Goal: Transaction & Acquisition: Purchase product/service

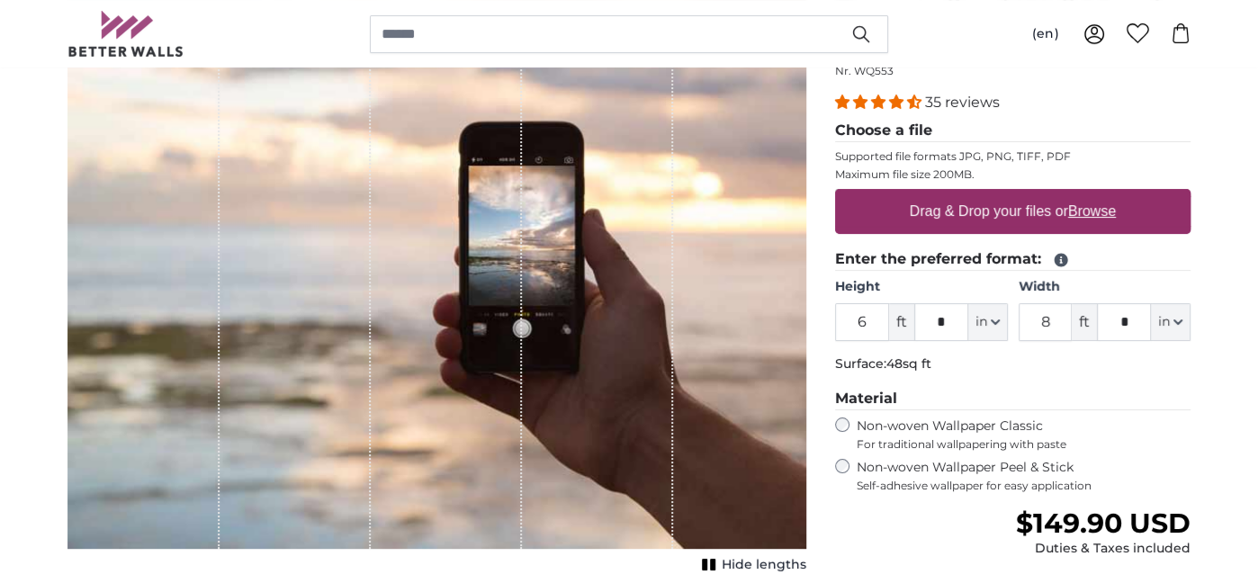
scroll to position [270, 0]
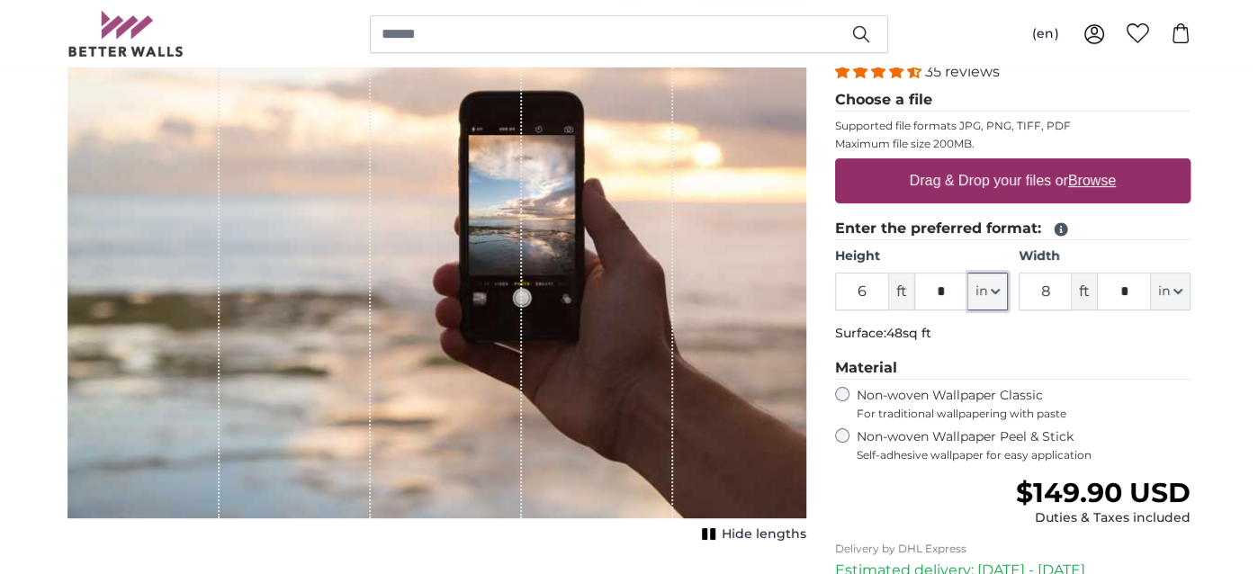
click at [992, 288] on icon "button" at bounding box center [995, 291] width 9 height 9
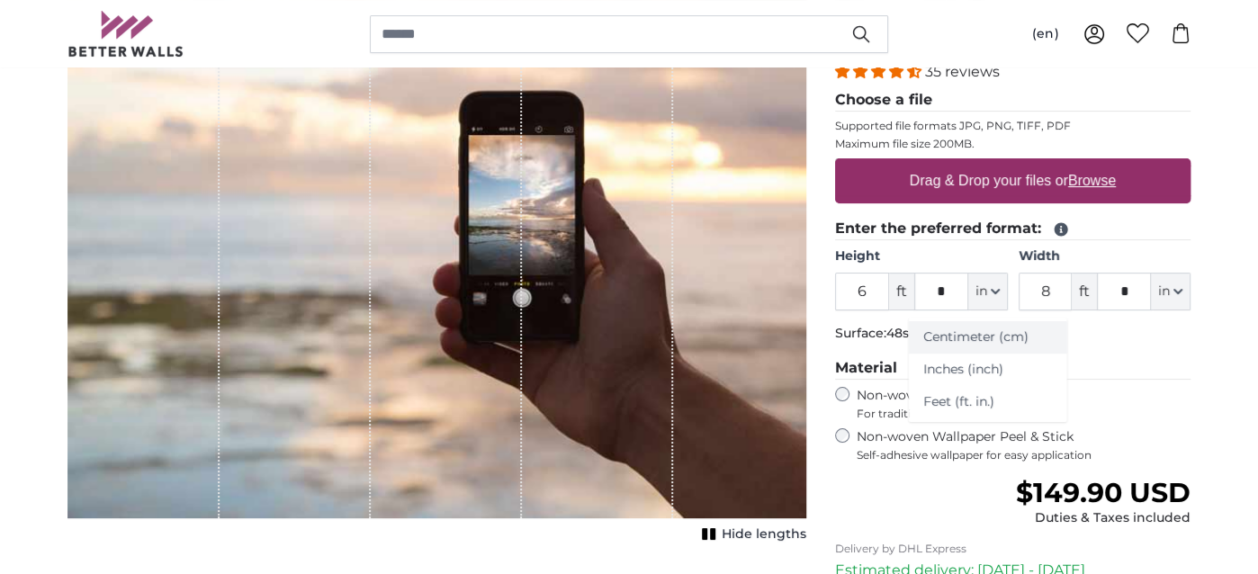
click at [967, 333] on link "Centimeter (cm)" at bounding box center [988, 337] width 158 height 32
type input "182.9"
type input "243.9"
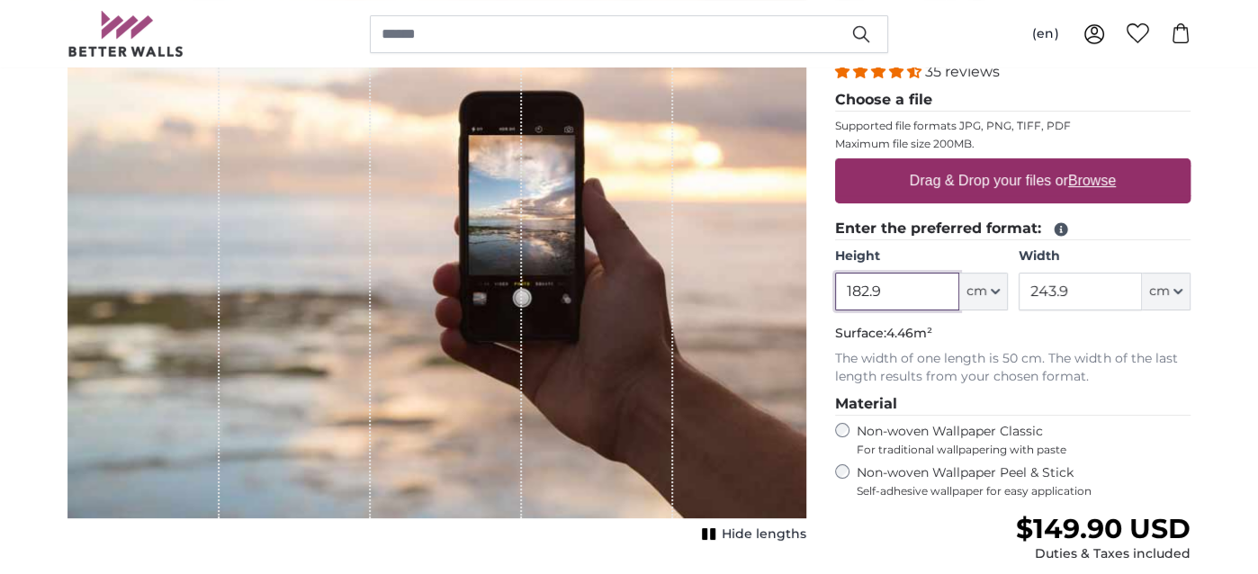
click at [913, 287] on input "182.9" at bounding box center [896, 292] width 123 height 38
type input "1"
type input "200"
click at [1100, 292] on input "243.9" at bounding box center [1080, 292] width 123 height 38
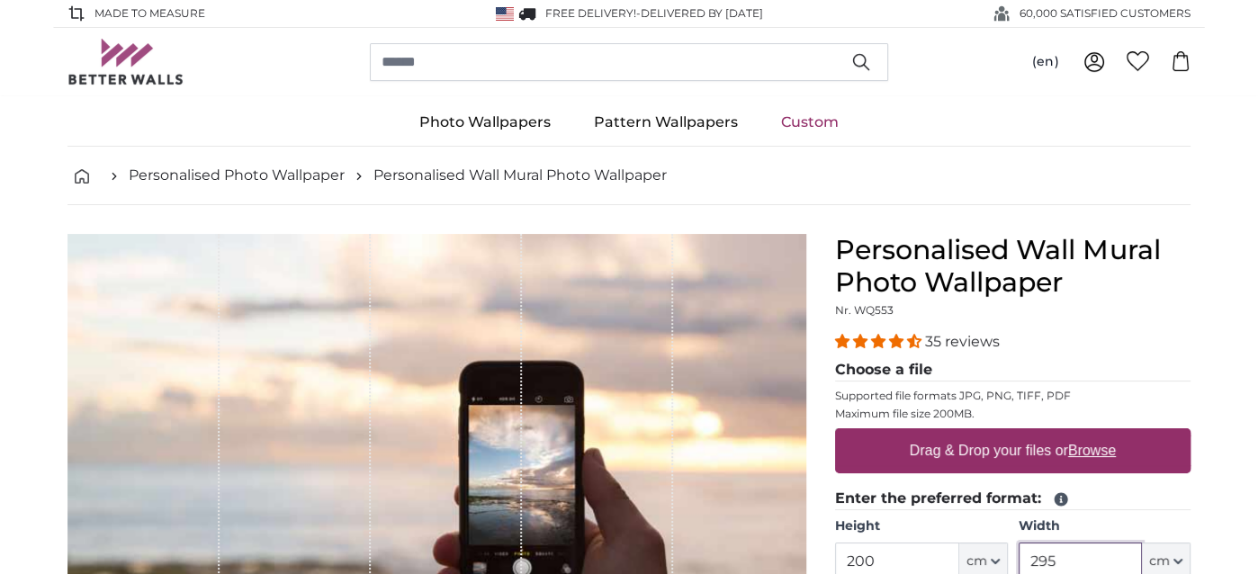
type input "295"
click at [502, 12] on img at bounding box center [505, 13] width 18 height 13
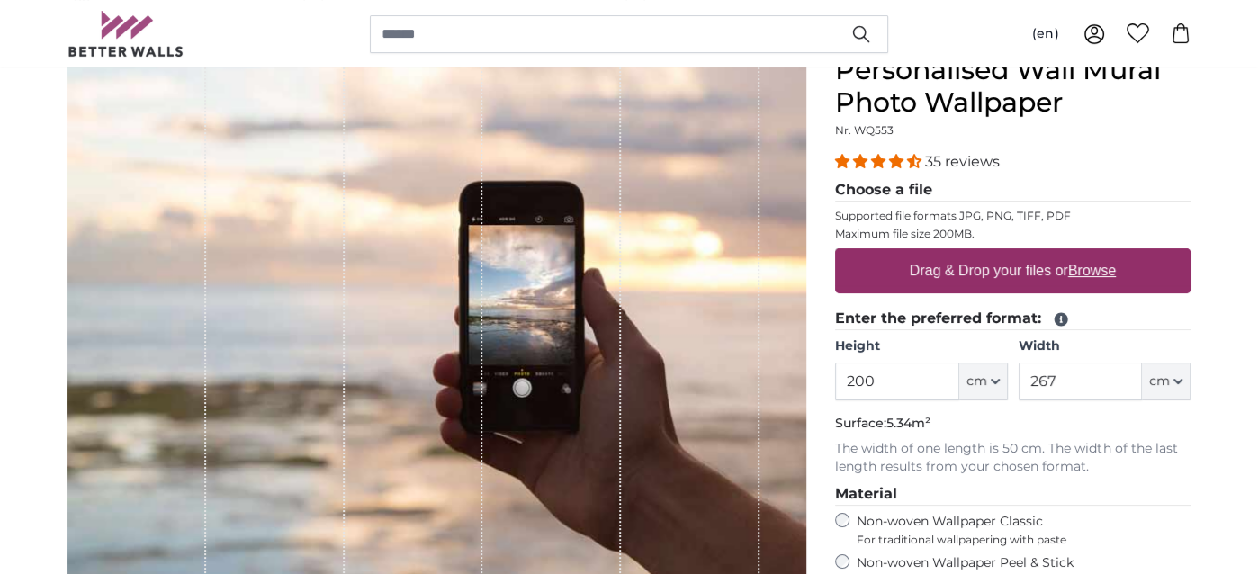
scroll to position [180, 0]
click at [1089, 271] on u "Browse" at bounding box center [1092, 270] width 48 height 15
click at [1089, 254] on input "Drag & Drop your files or Browse" at bounding box center [1012, 250] width 355 height 5
click at [1094, 271] on u "Browse" at bounding box center [1092, 270] width 48 height 15
click at [1094, 254] on input "Drag & Drop your files or Browse" at bounding box center [1012, 250] width 355 height 5
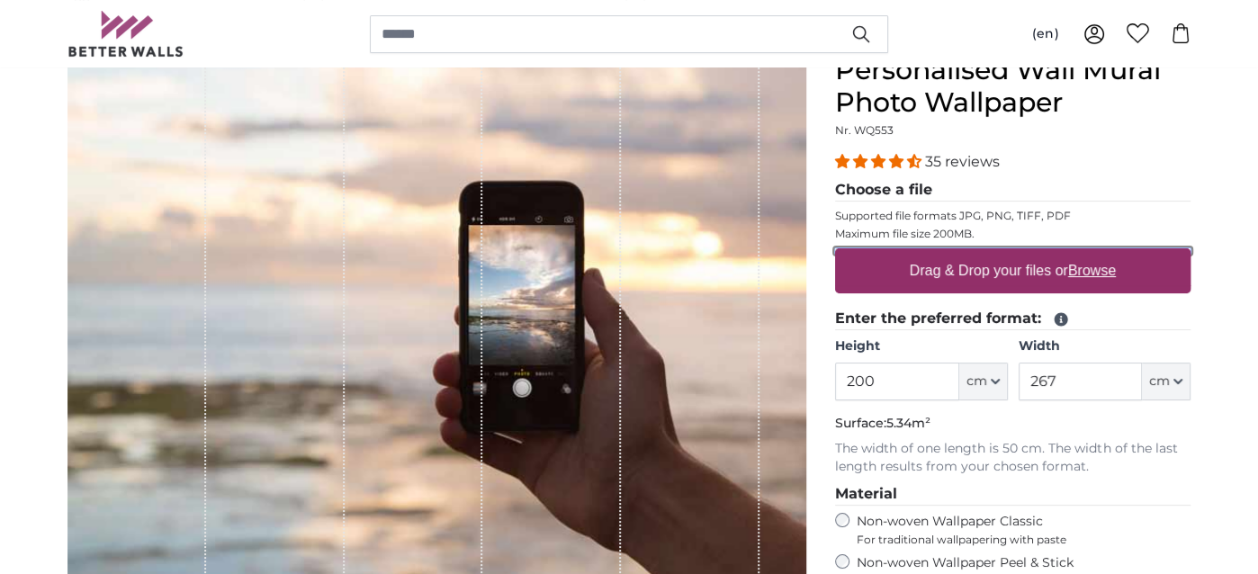
type input "**********"
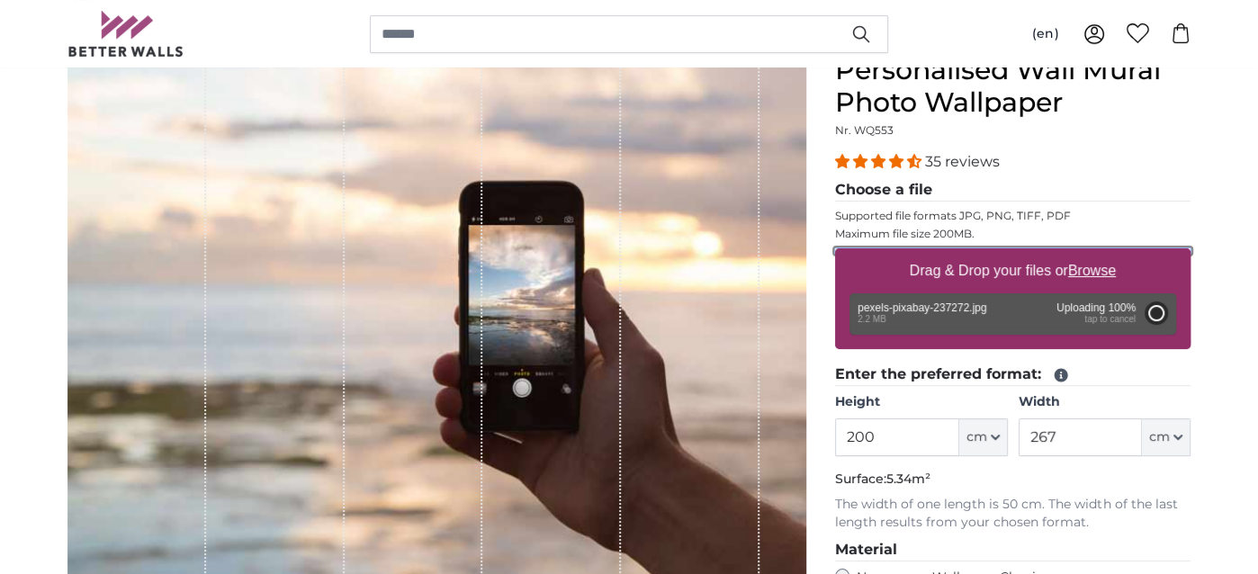
type input "324"
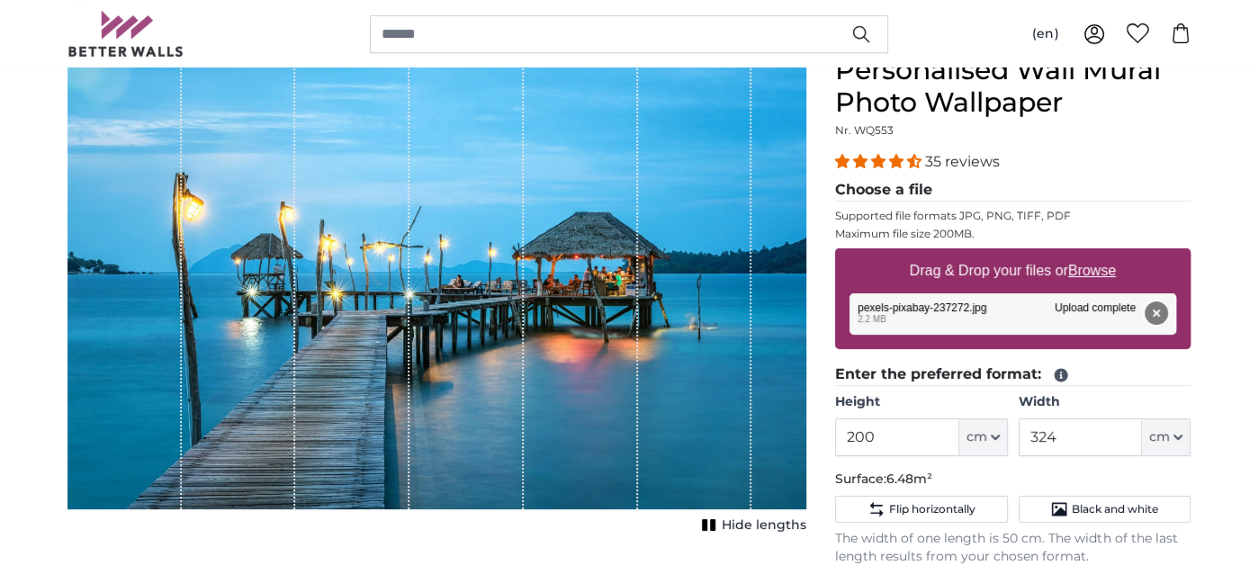
click at [1154, 308] on button "Remove" at bounding box center [1156, 312] width 23 height 23
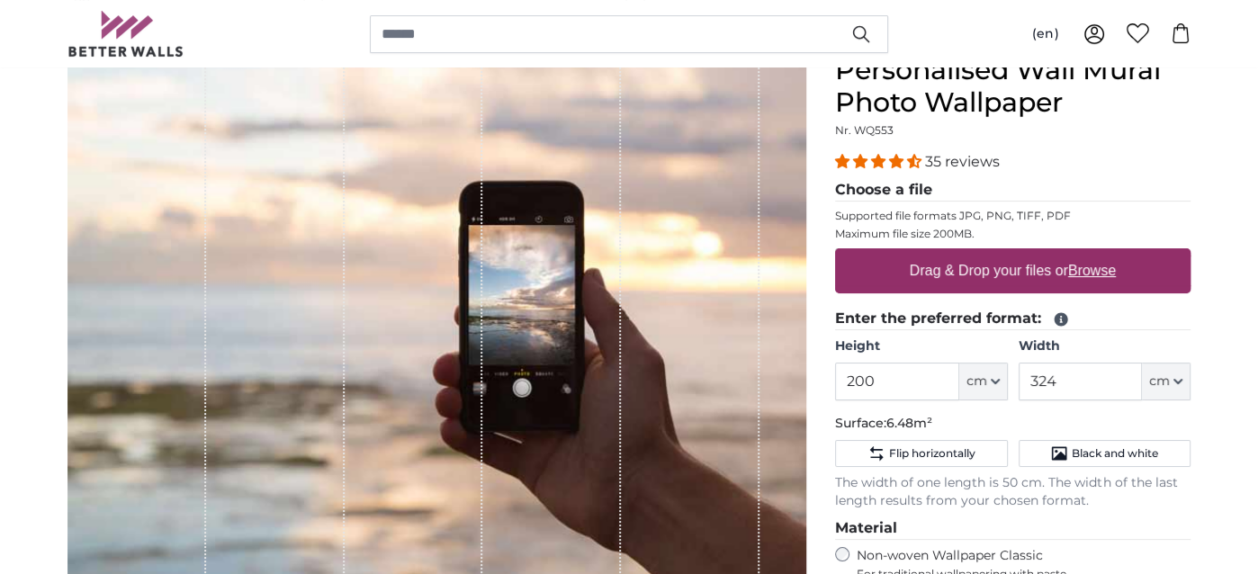
click at [1100, 272] on u "Browse" at bounding box center [1092, 270] width 48 height 15
click at [1100, 254] on input "Drag & Drop your files or Browse" at bounding box center [1012, 250] width 355 height 5
type input "**********"
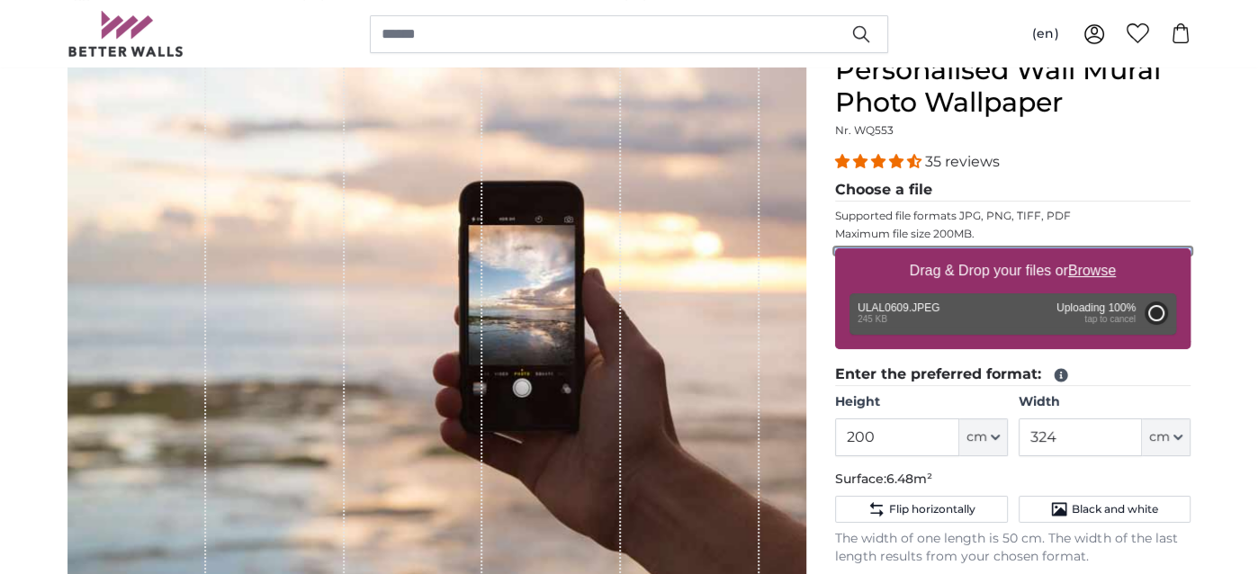
type input "112"
type input "149"
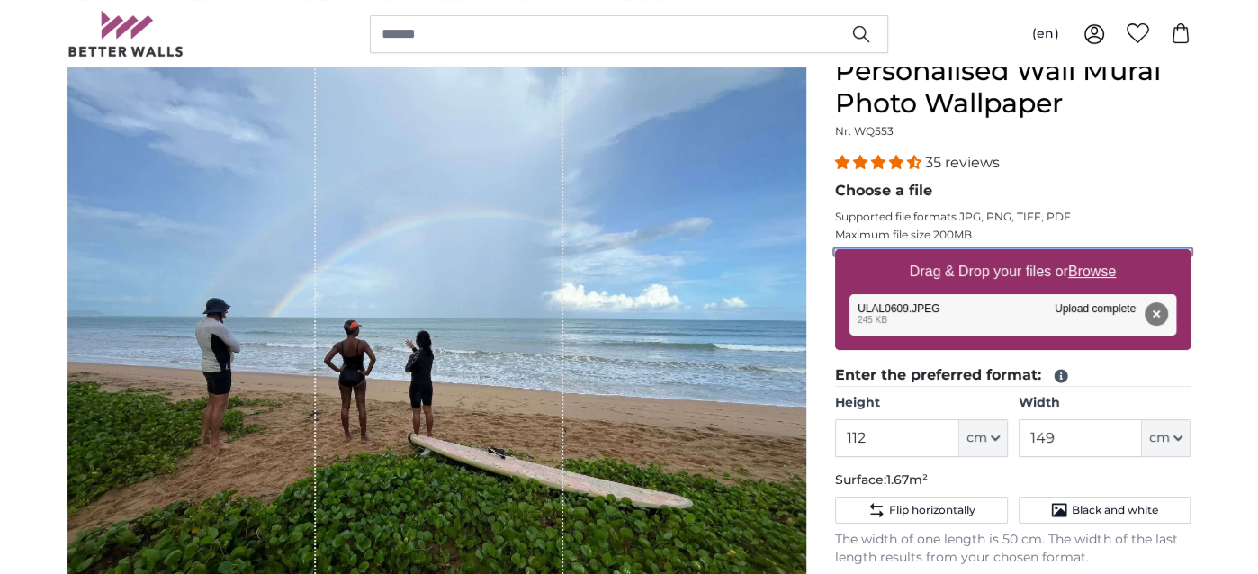
scroll to position [180, 0]
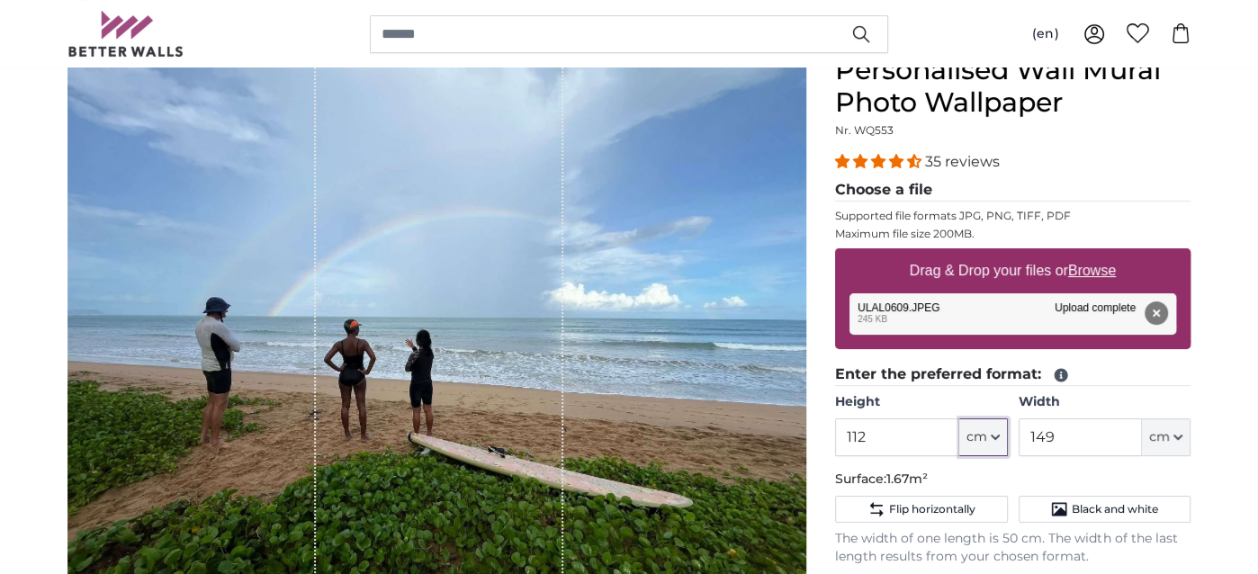
click at [992, 436] on icon "button" at bounding box center [995, 437] width 9 height 9
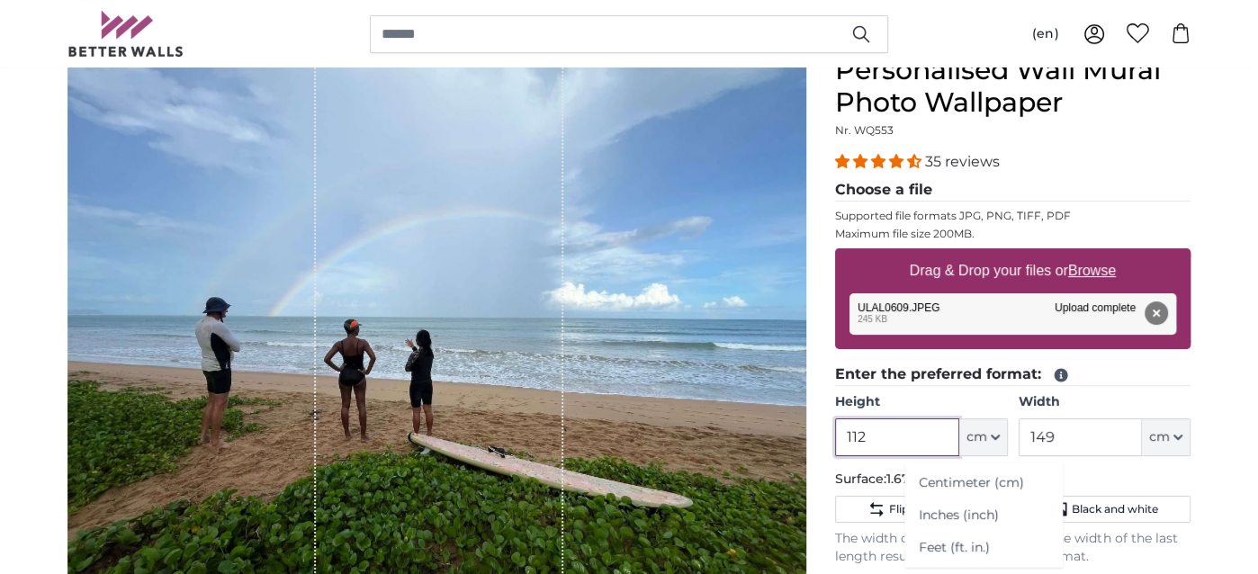
click at [893, 431] on input "112" at bounding box center [896, 437] width 123 height 38
type input "1"
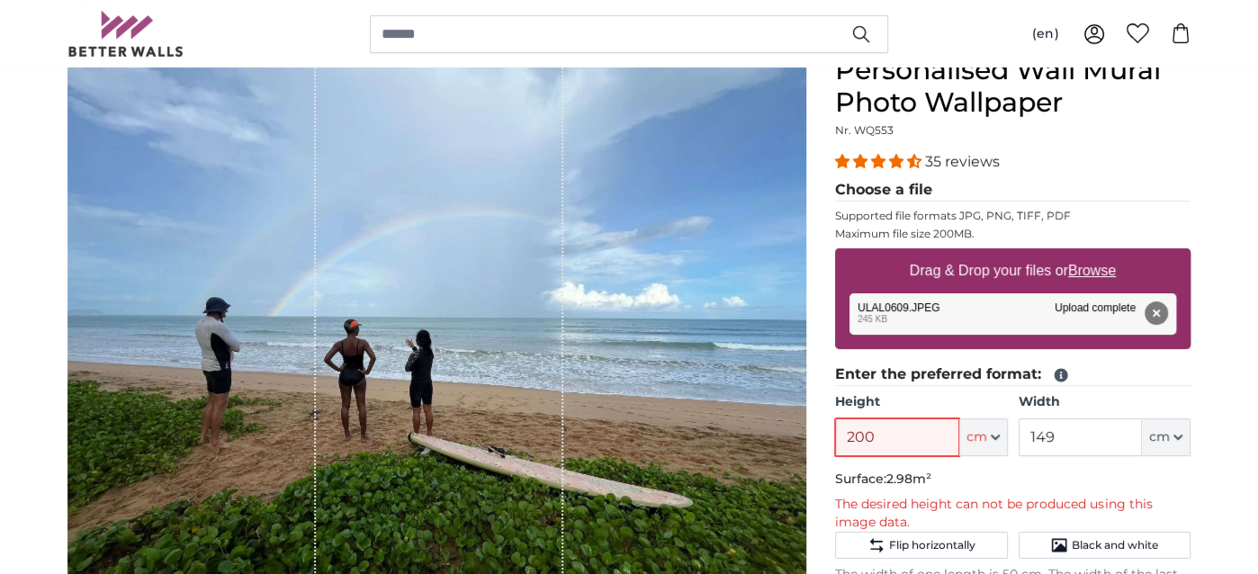
type input "200"
click at [1077, 435] on input "149" at bounding box center [1080, 437] width 123 height 38
type input "1"
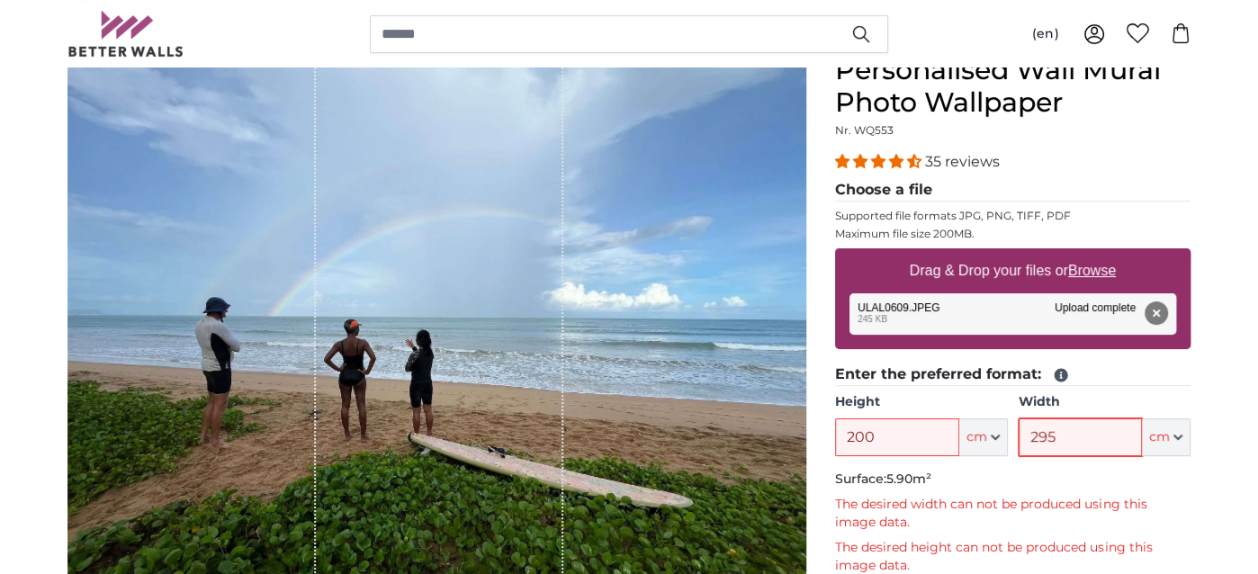
type input "295"
click at [1179, 486] on p "Surface: 5.90m²" at bounding box center [1012, 480] width 355 height 18
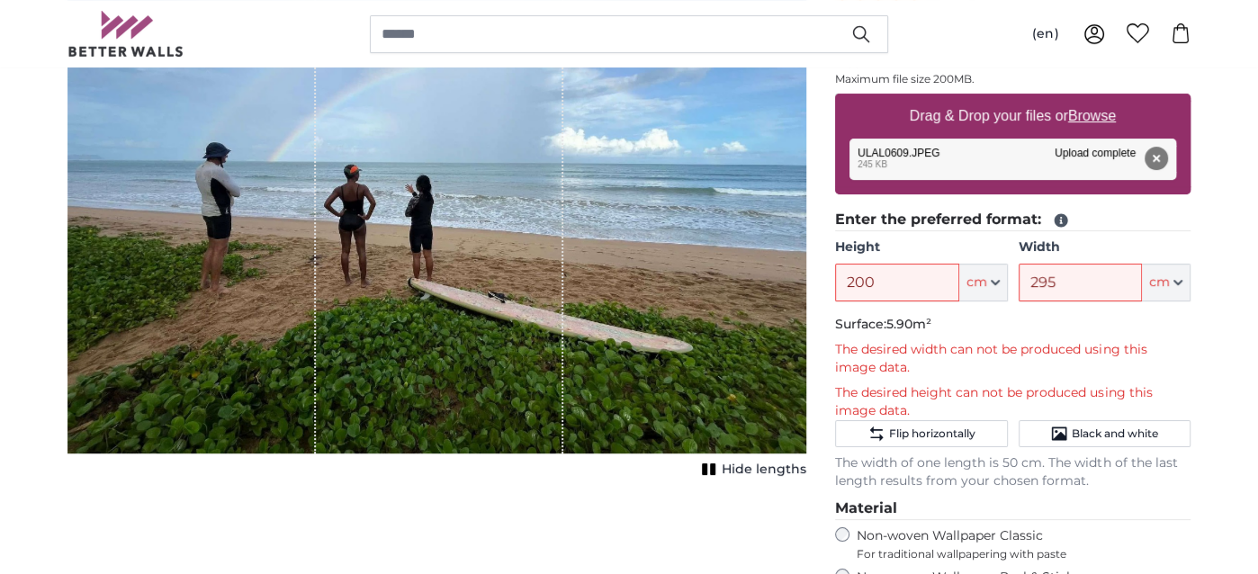
scroll to position [360, 0]
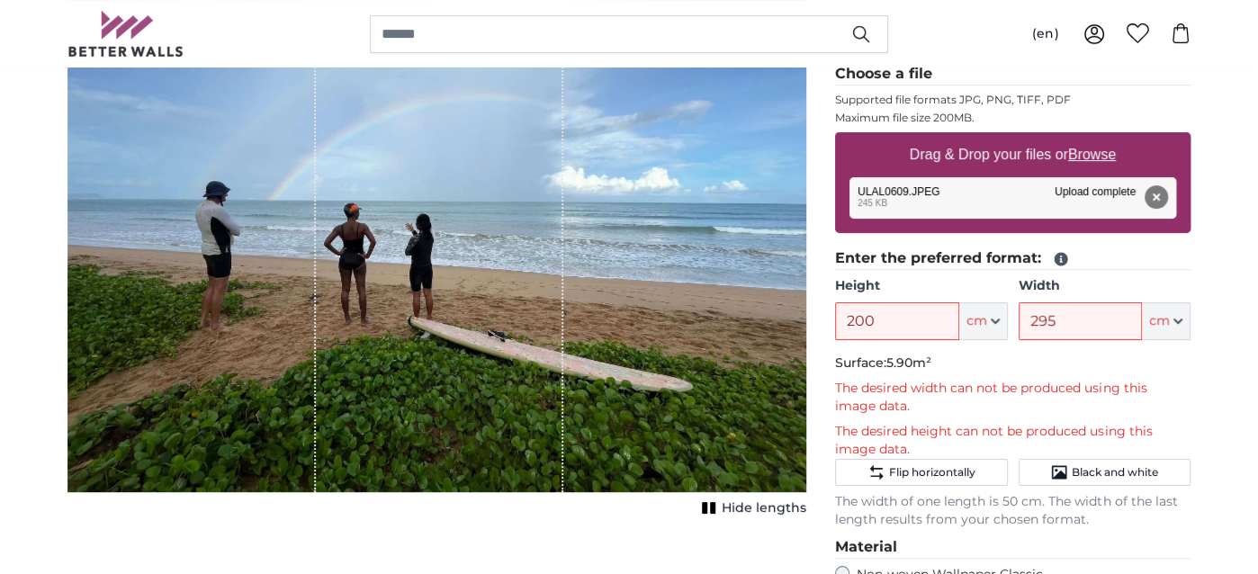
scroll to position [270, 0]
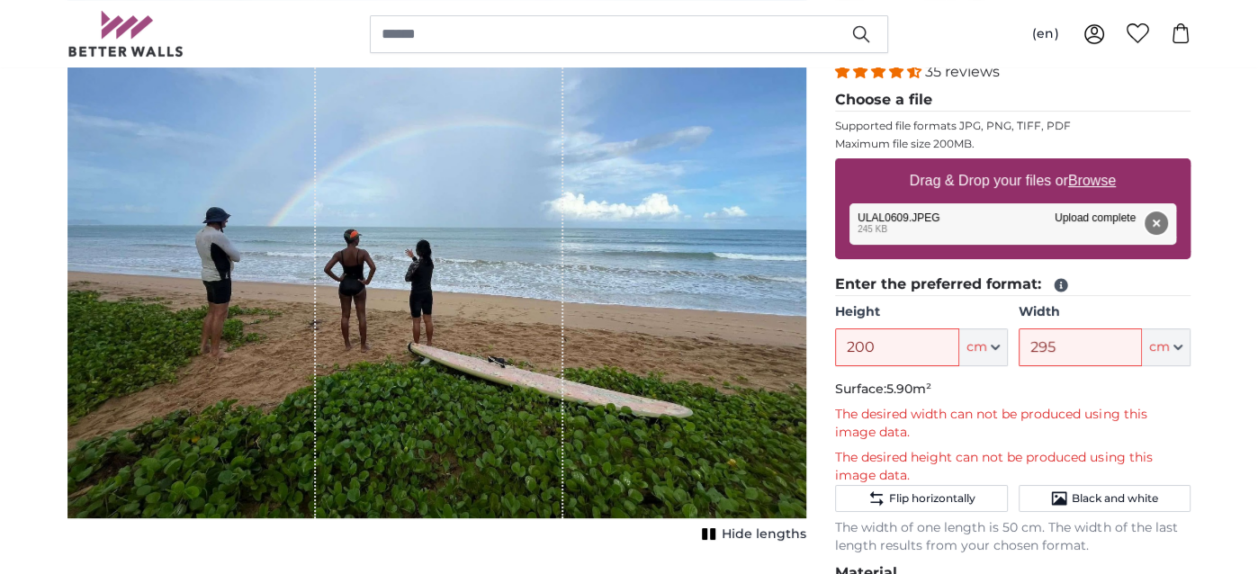
click at [1153, 220] on button "Remove" at bounding box center [1156, 222] width 23 height 23
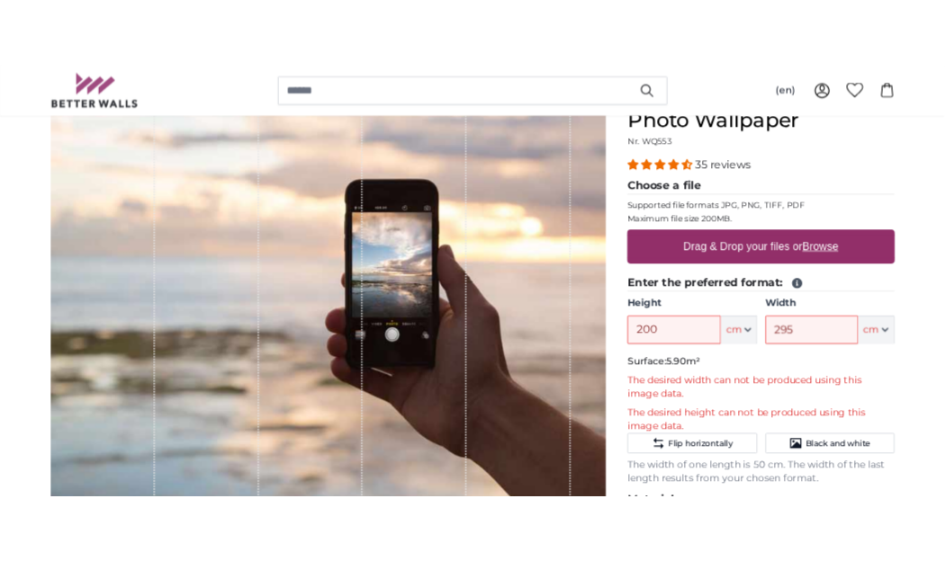
scroll to position [180, 0]
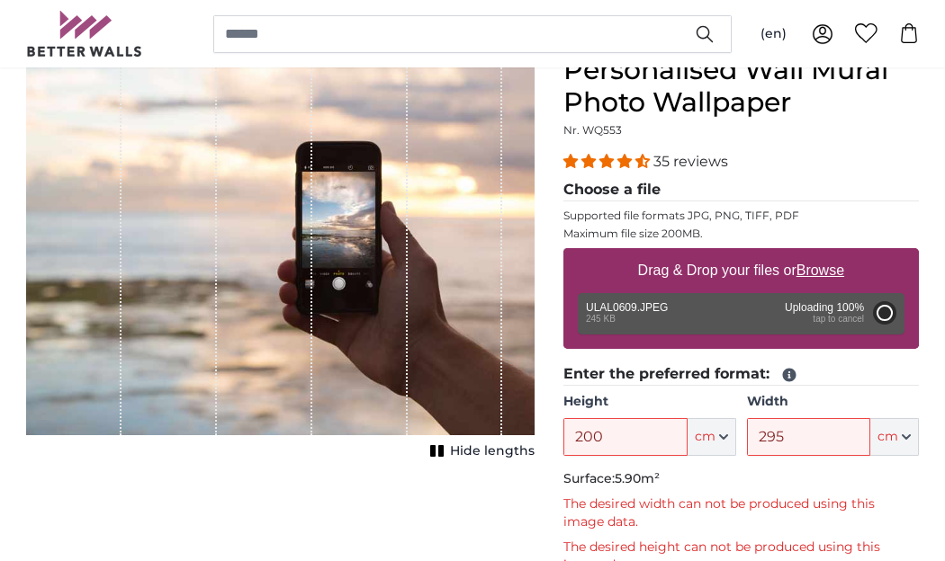
type input "112"
type input "149"
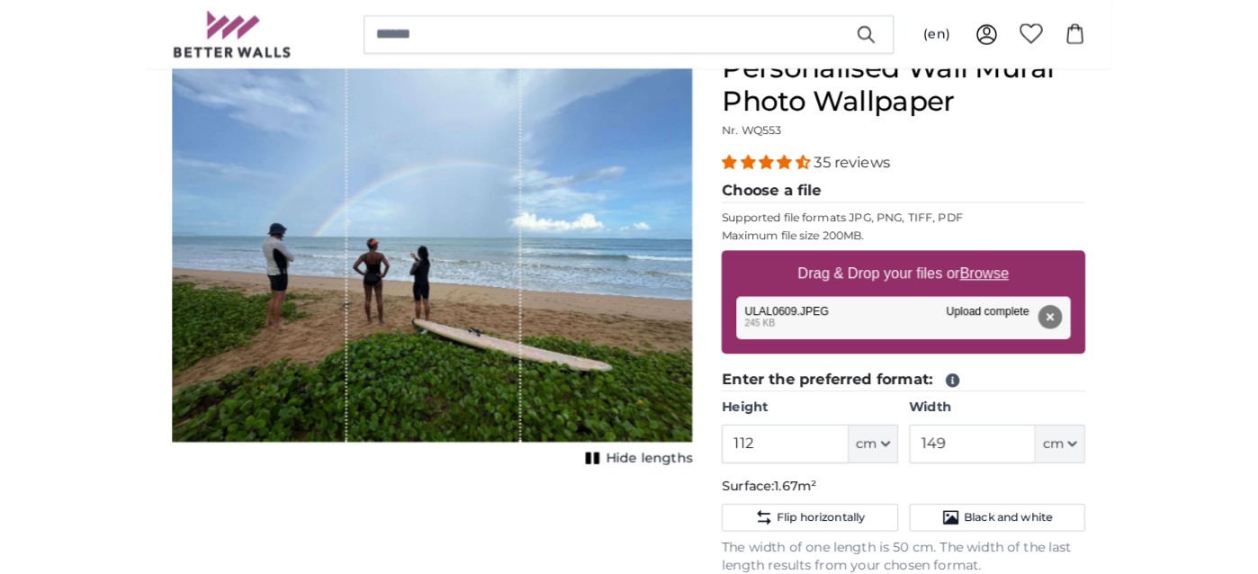
scroll to position [270, 0]
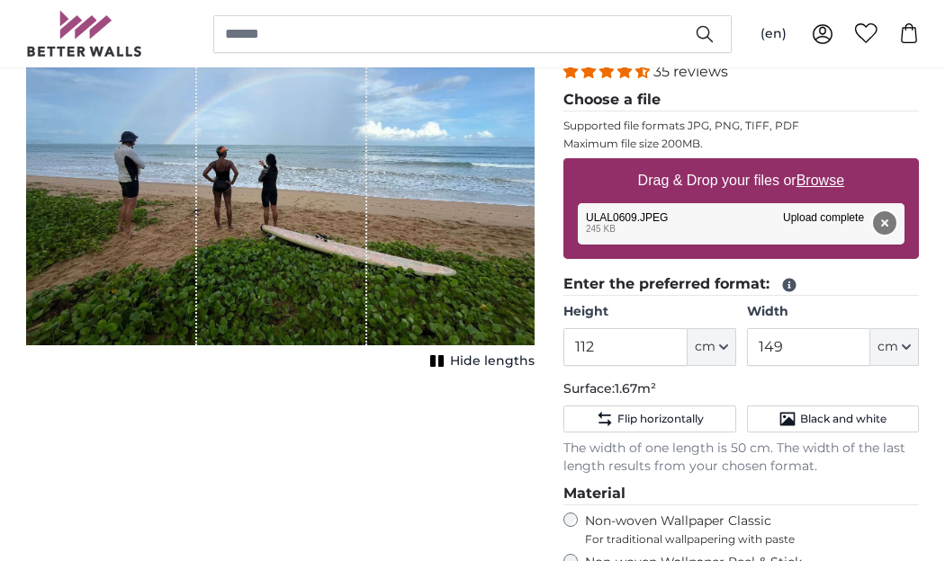
click at [882, 218] on button "Remove" at bounding box center [884, 222] width 23 height 23
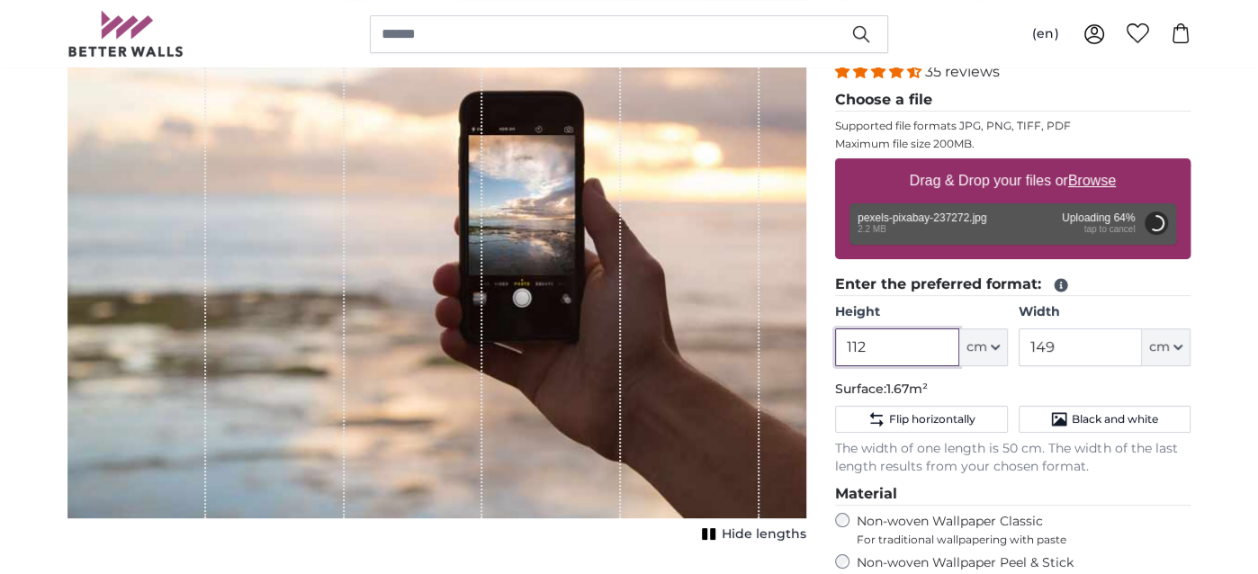
click at [907, 344] on input "112" at bounding box center [896, 347] width 123 height 38
type input "1"
type input "200"
type input "324"
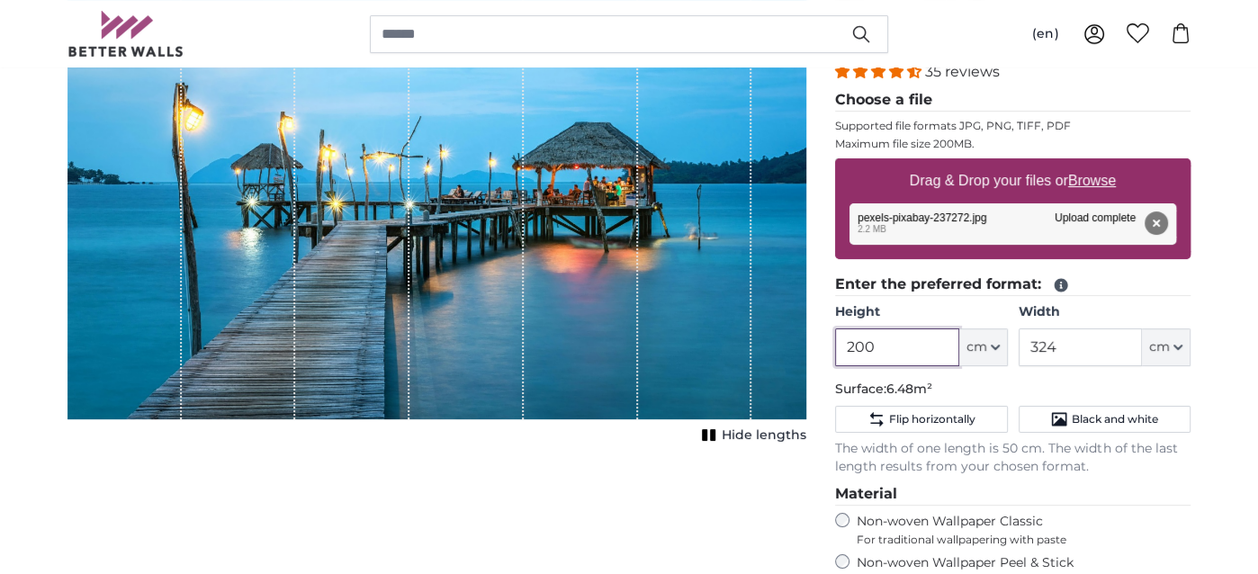
type input "200"
click at [1074, 346] on input "324" at bounding box center [1080, 347] width 123 height 38
type input "3"
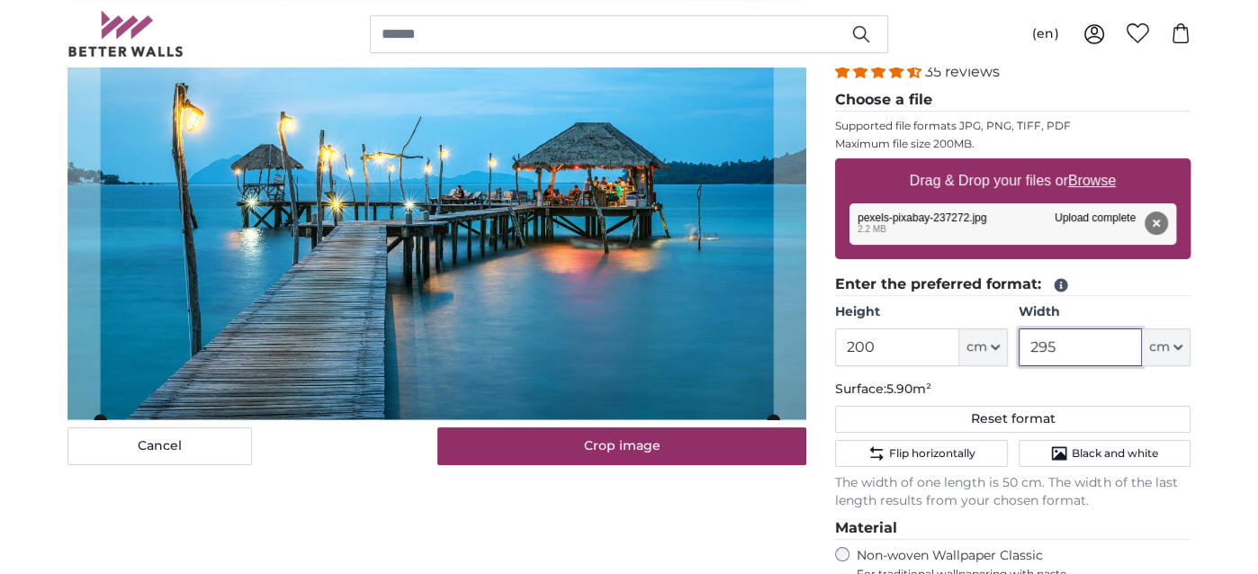
type input "295"
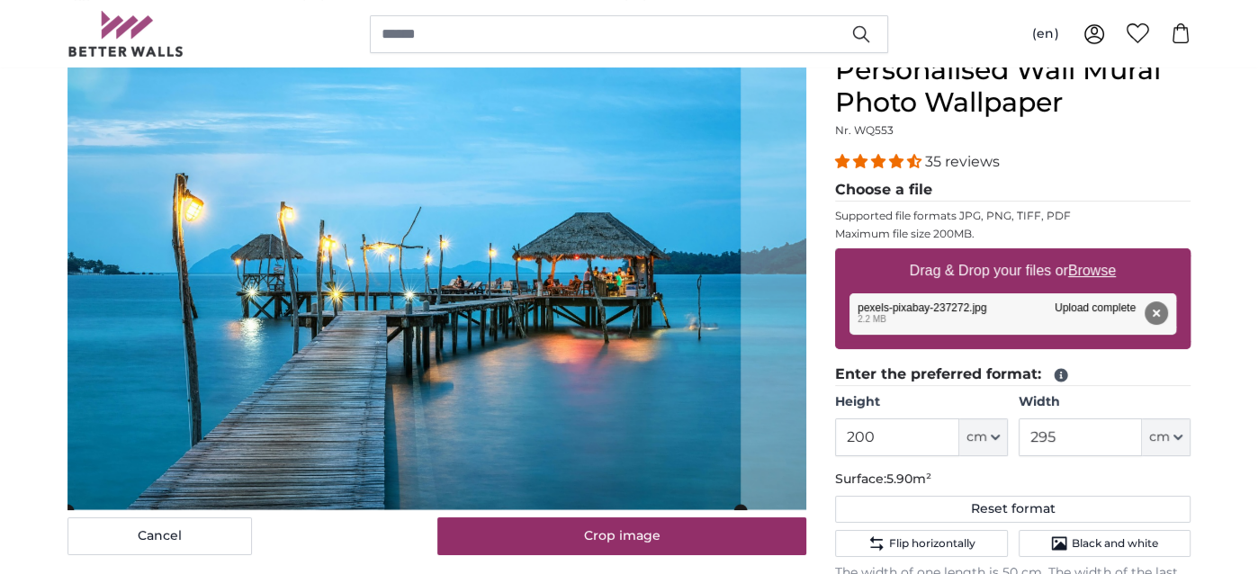
click at [627, 431] on cropper-handle at bounding box center [403, 282] width 673 height 456
click at [1187, 164] on div "35 reviews" at bounding box center [1012, 161] width 355 height 21
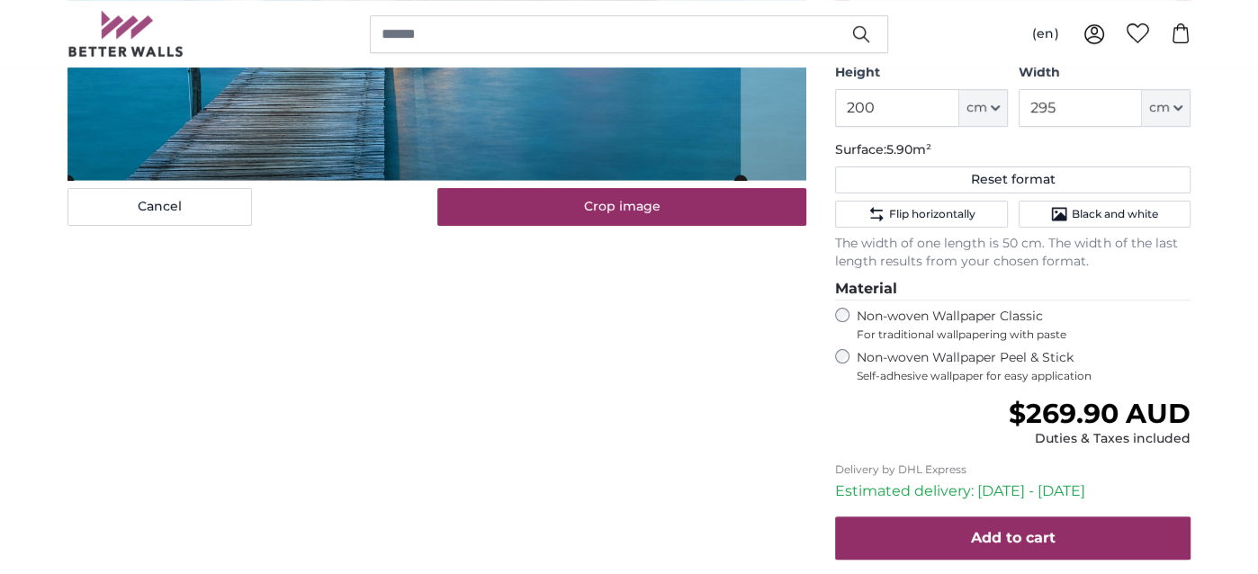
scroll to position [540, 0]
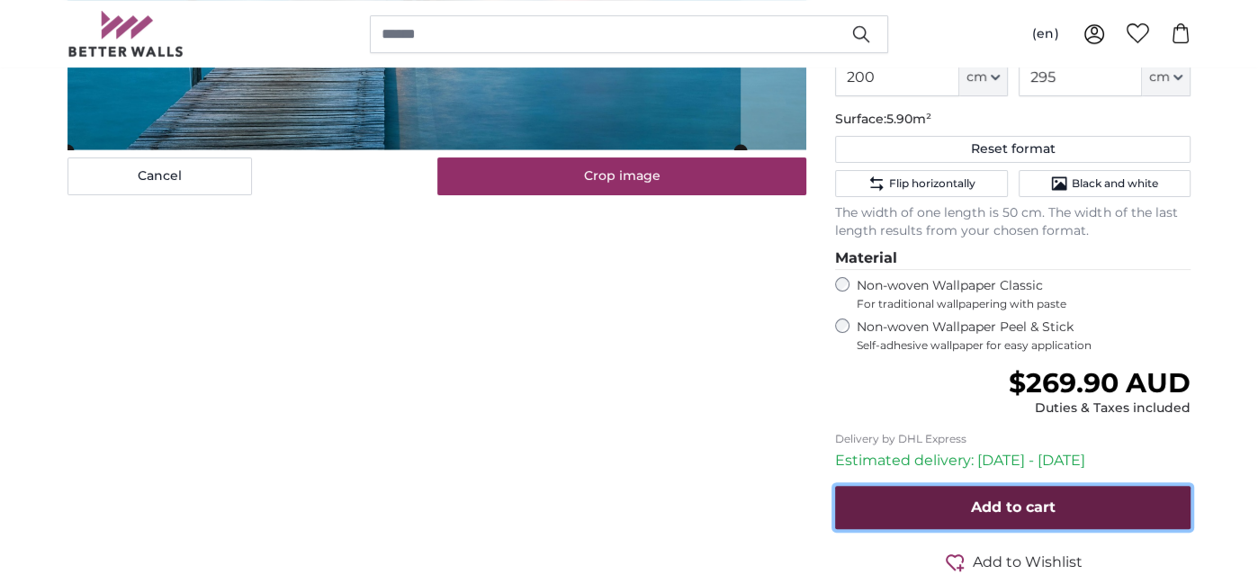
click at [1007, 504] on span "Add to cart" at bounding box center [1013, 506] width 85 height 17
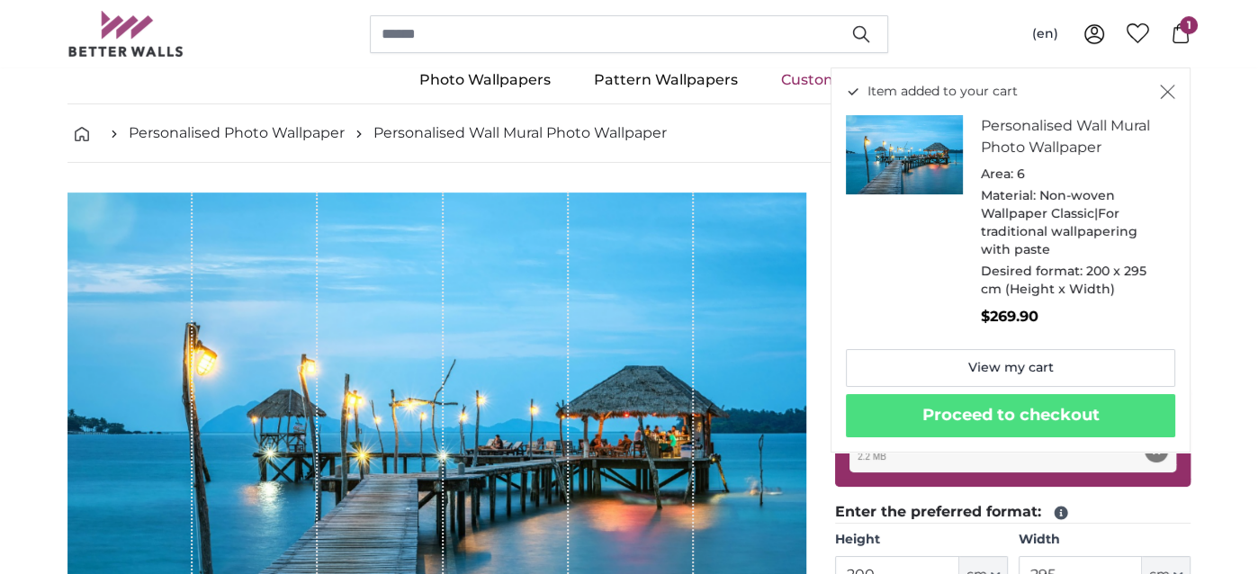
scroll to position [0, 0]
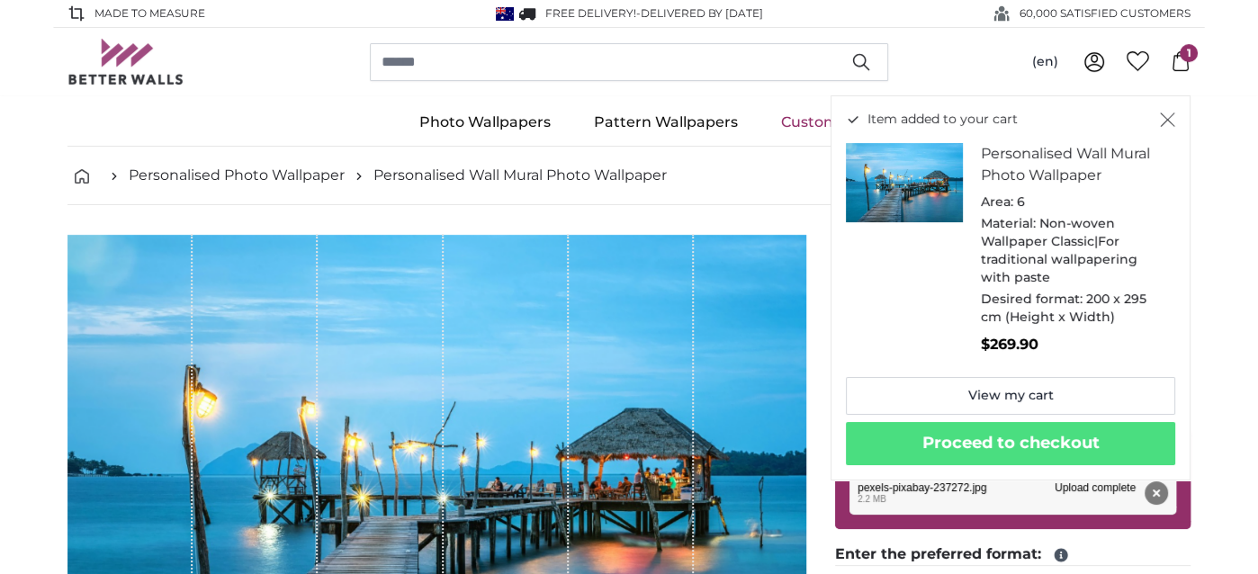
click at [1164, 113] on icon "Close" at bounding box center [1167, 119] width 15 height 14
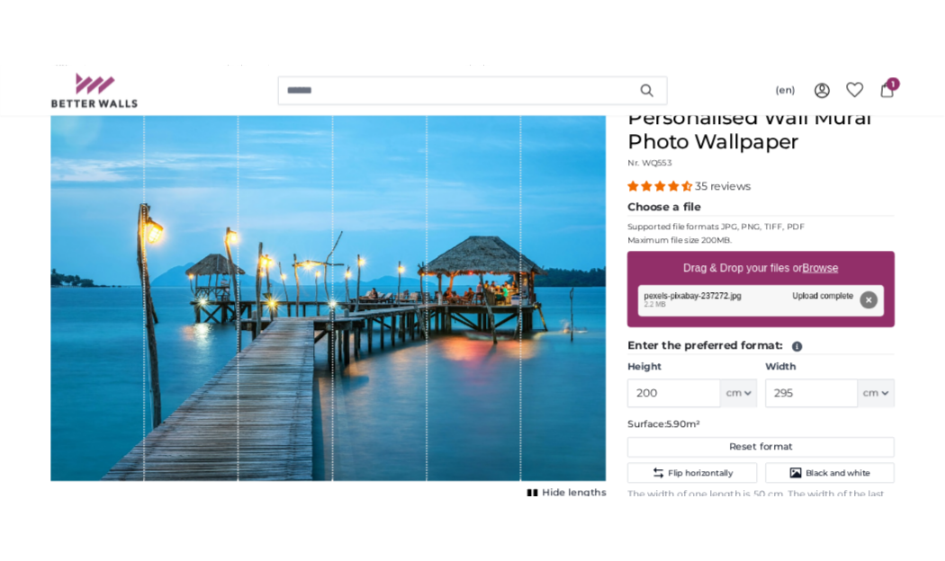
scroll to position [90, 0]
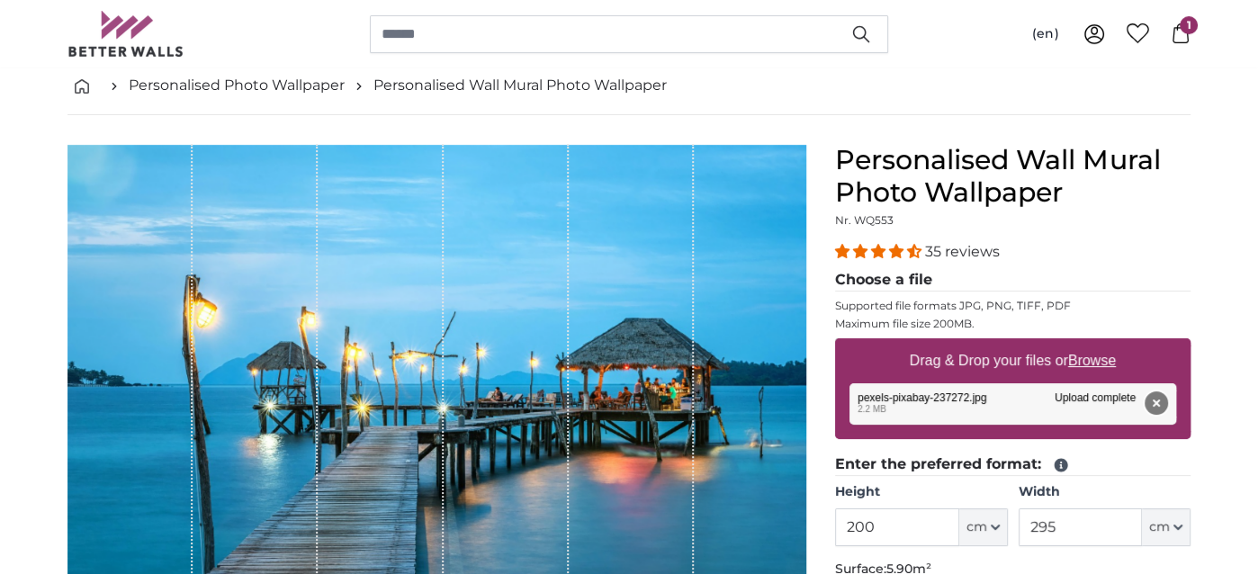
click at [1154, 399] on button "Remove" at bounding box center [1156, 402] width 23 height 23
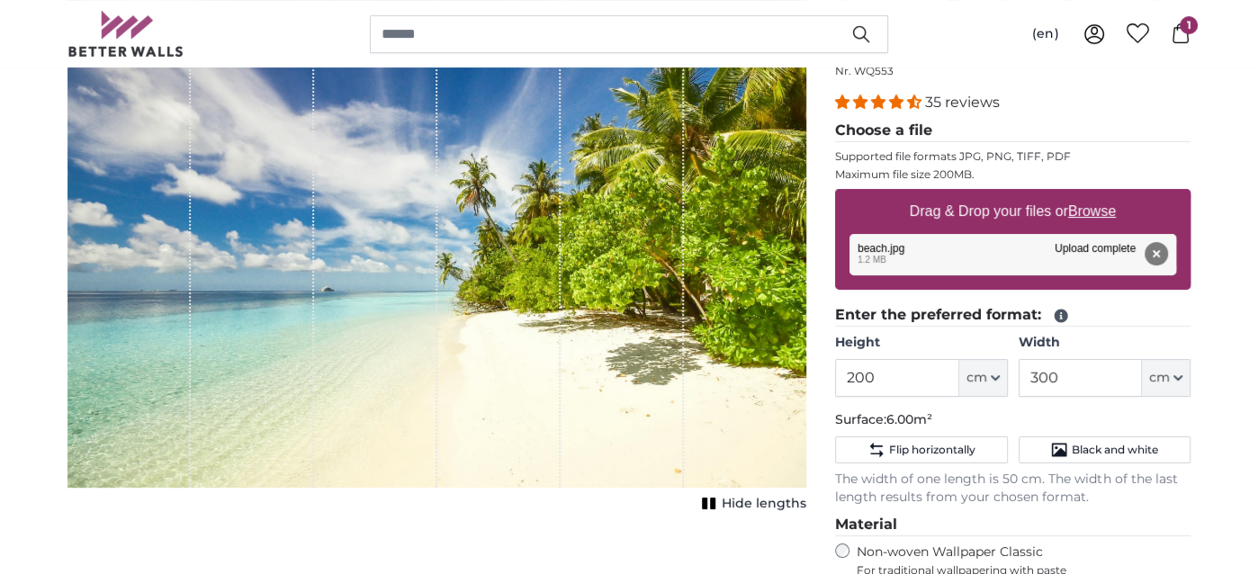
scroll to position [270, 0]
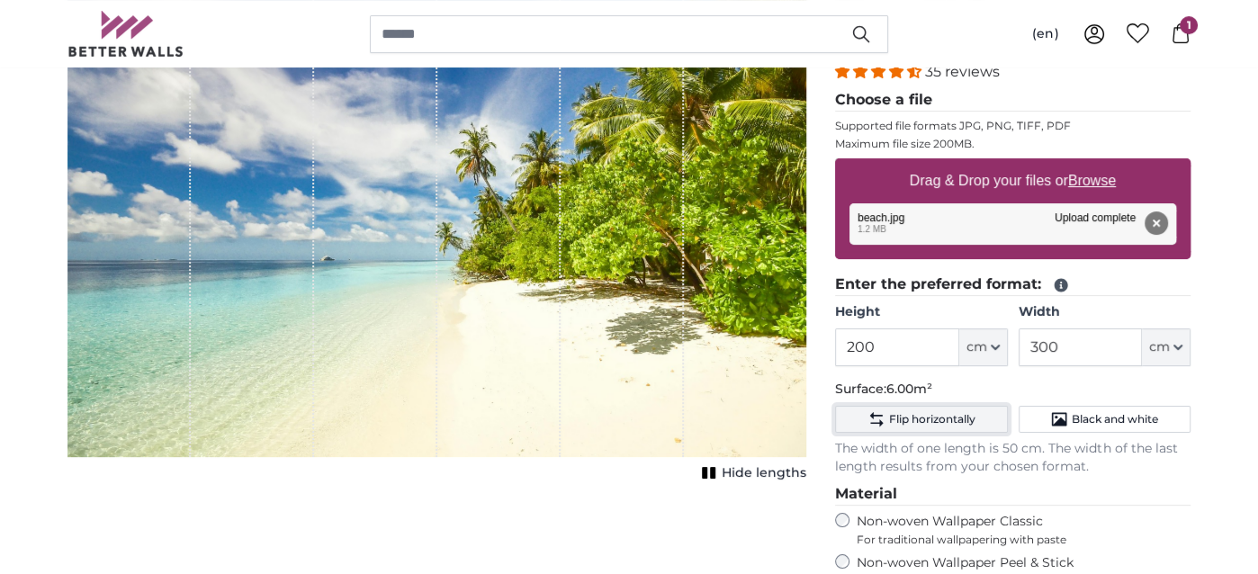
click at [909, 413] on span "Flip horizontally" at bounding box center [932, 419] width 86 height 14
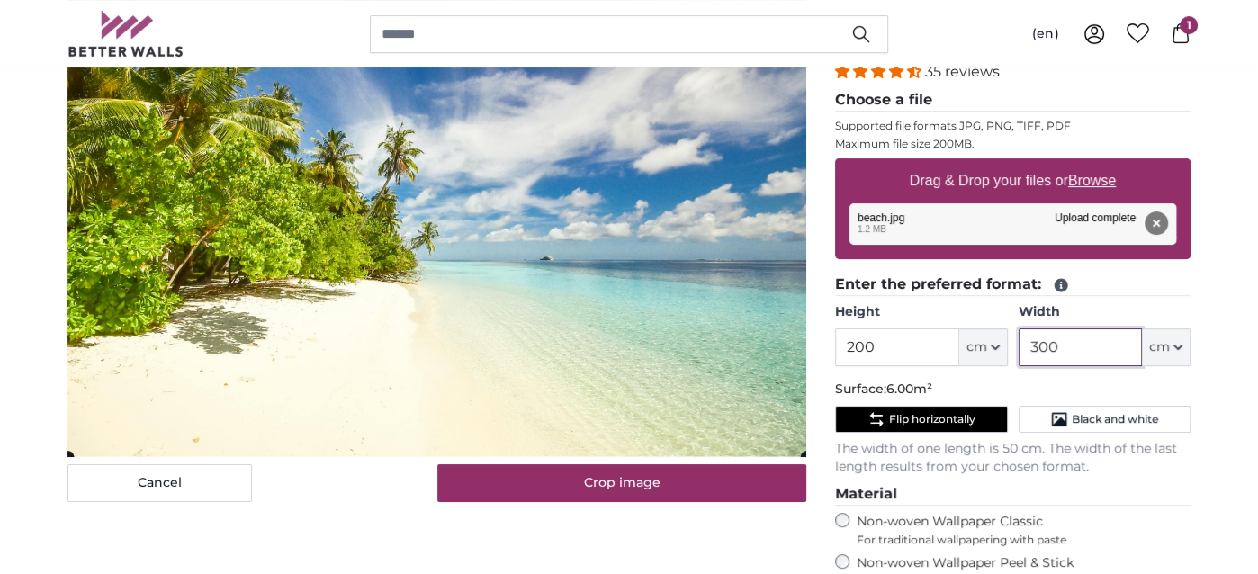
click at [1101, 342] on input "300" at bounding box center [1080, 347] width 123 height 38
type input "3"
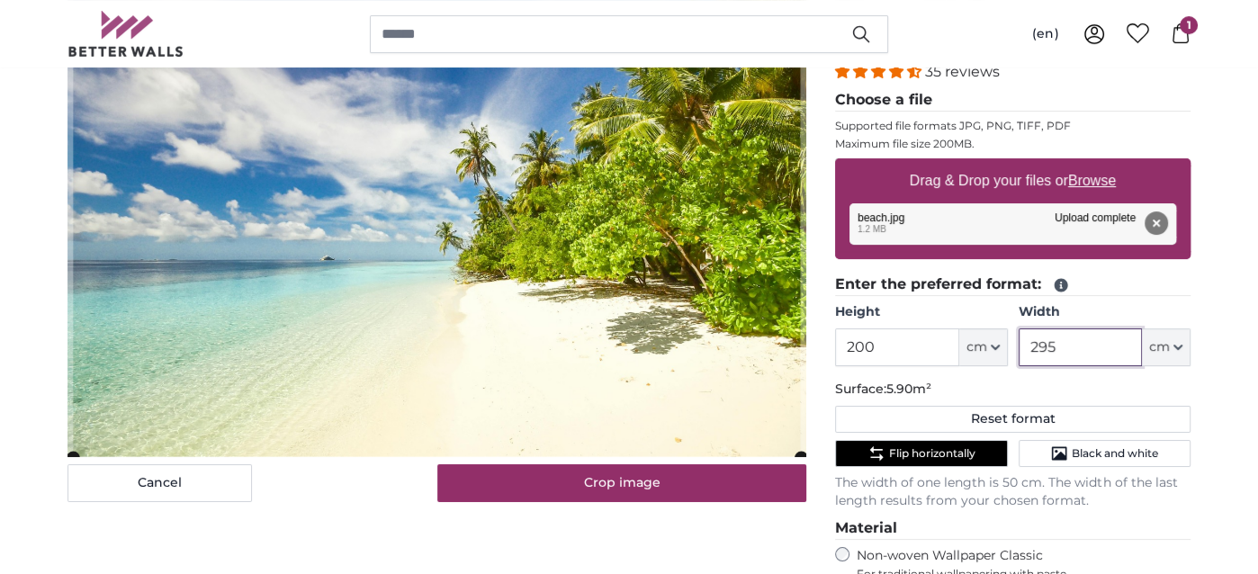
type input "295"
click at [909, 448] on span "Flip horizontally" at bounding box center [932, 453] width 86 height 14
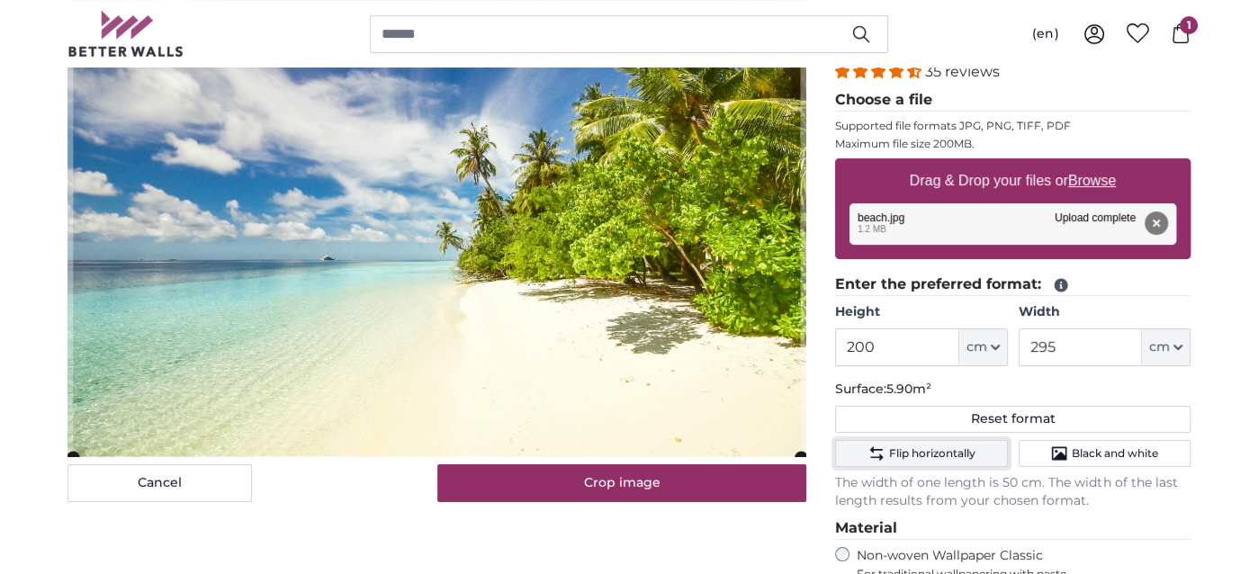
click at [909, 448] on span "Flip horizontally" at bounding box center [932, 453] width 86 height 14
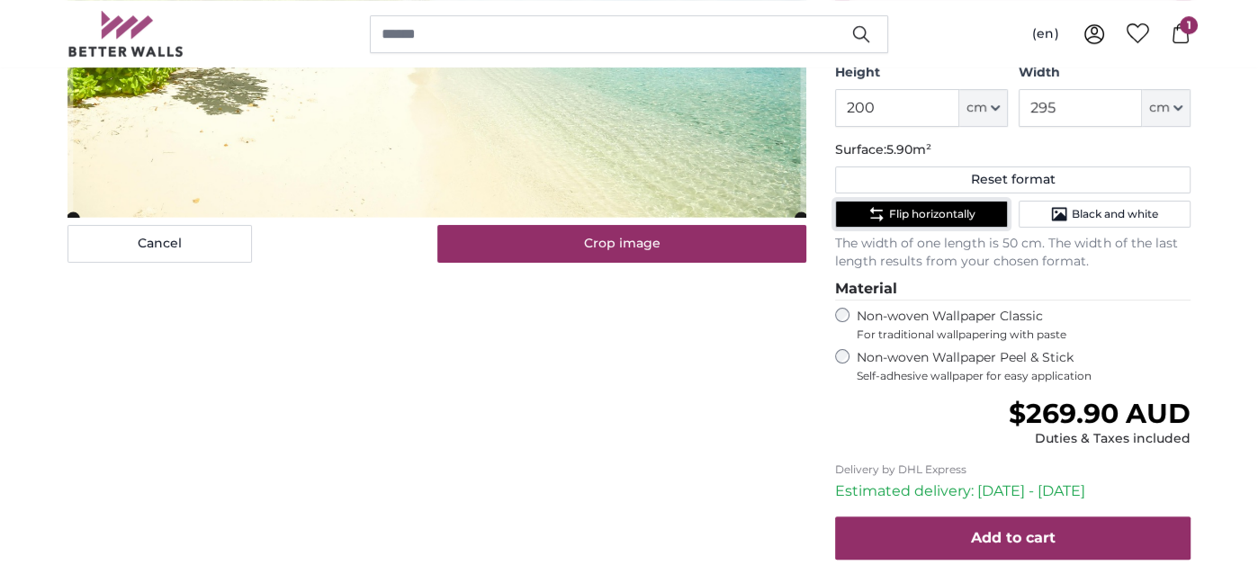
scroll to position [540, 0]
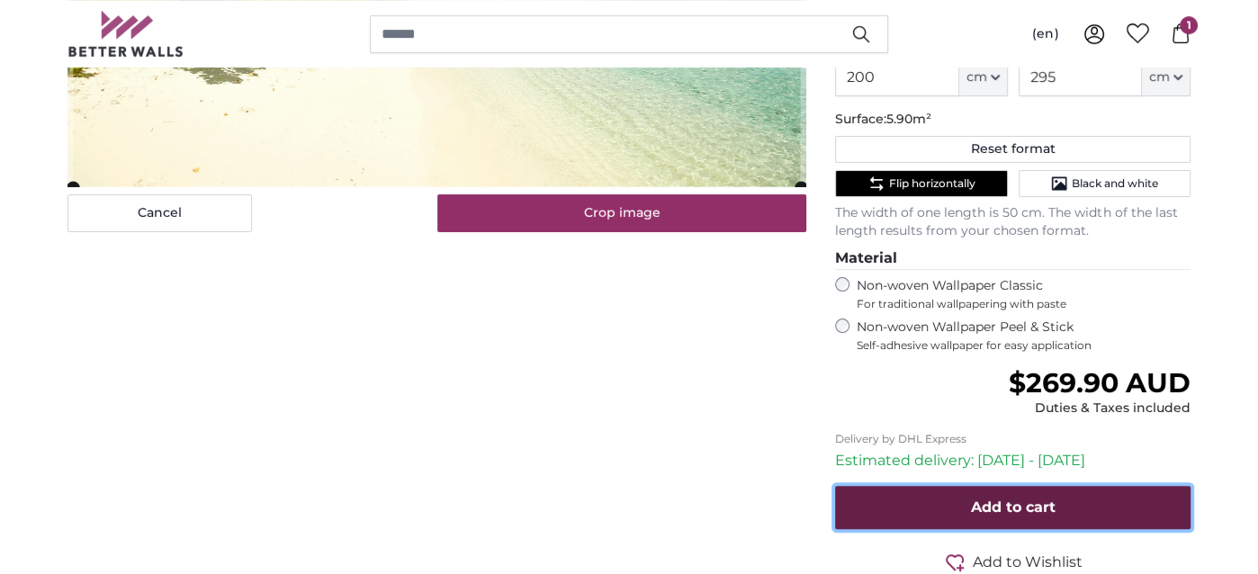
click at [1007, 504] on span "Add to cart" at bounding box center [1013, 506] width 85 height 17
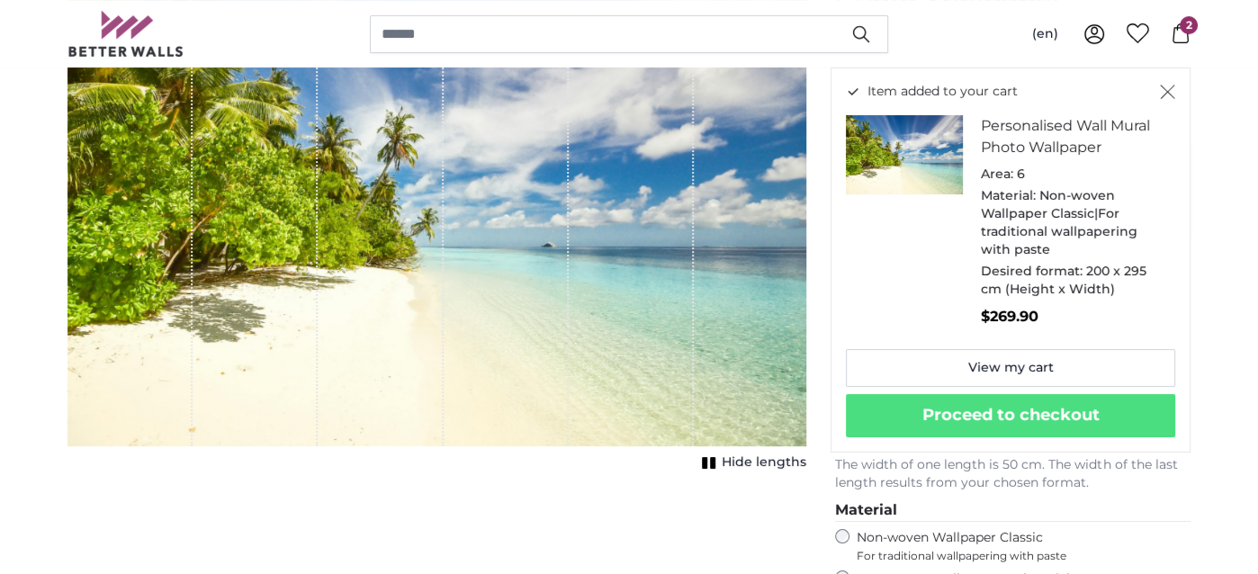
scroll to position [270, 0]
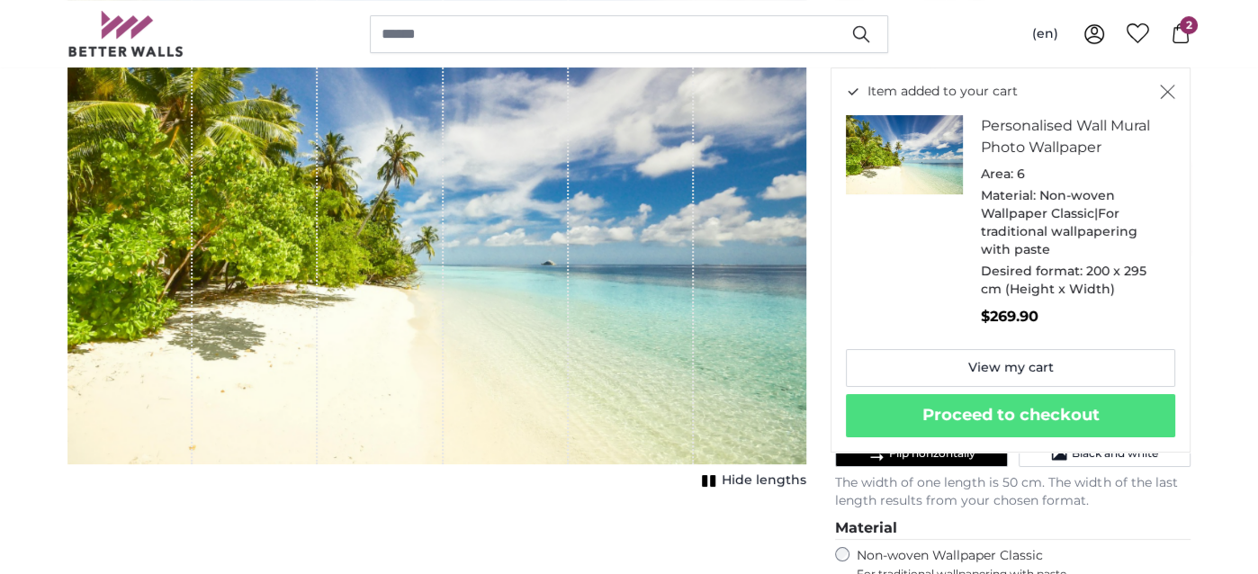
click at [1182, 32] on span "2" at bounding box center [1189, 25] width 18 height 18
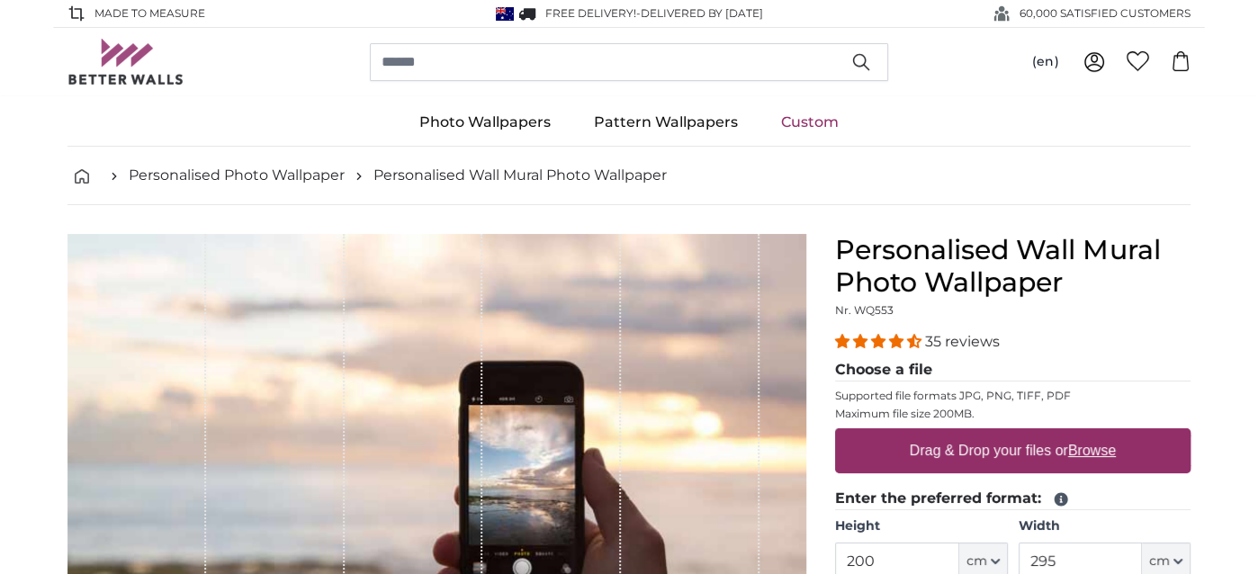
click at [1181, 61] on icon at bounding box center [1181, 61] width 20 height 20
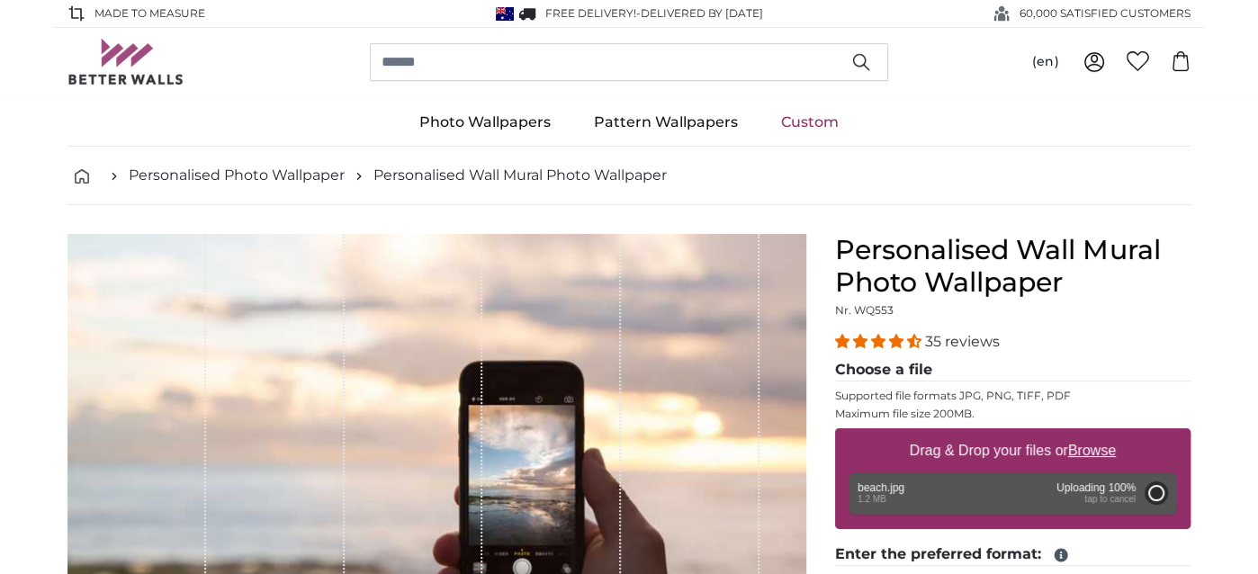
type input "300"
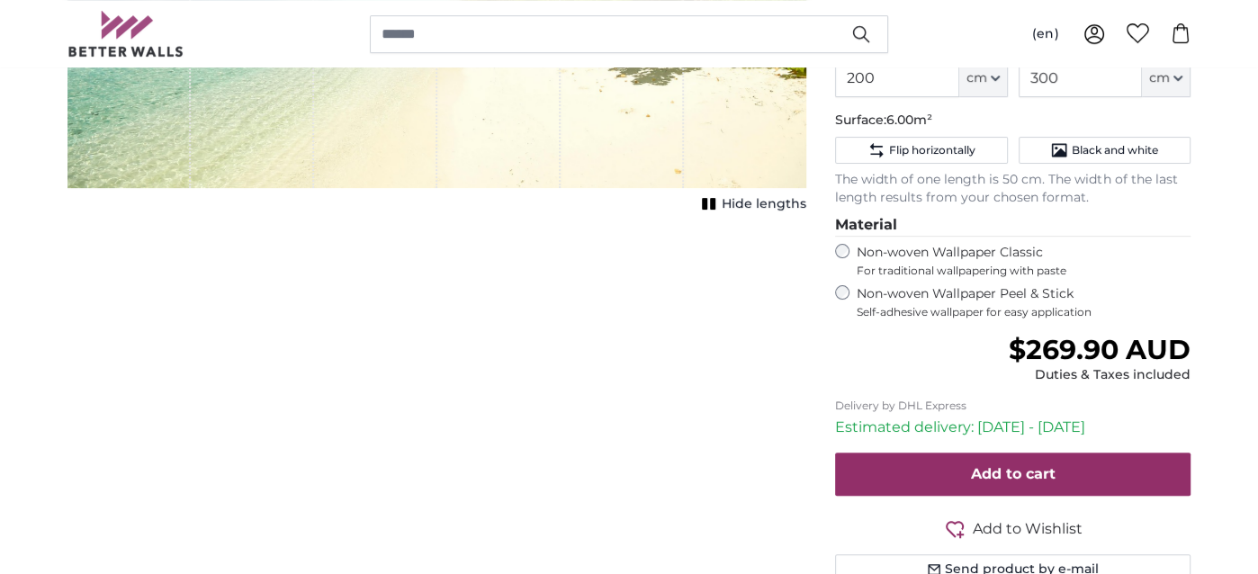
scroll to position [540, 0]
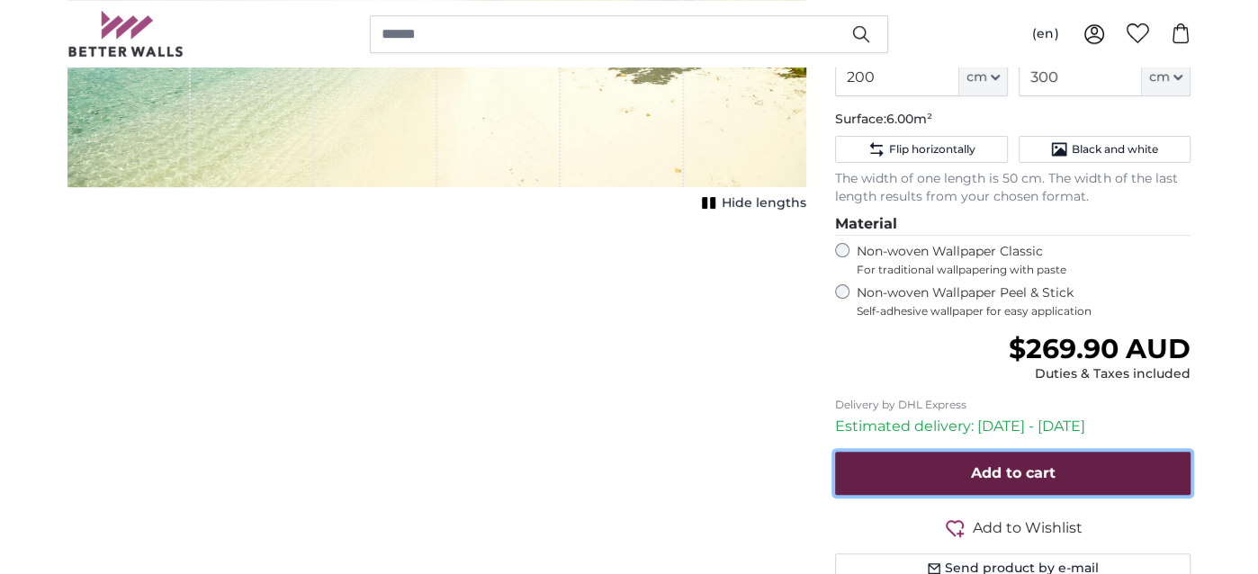
click at [1010, 473] on span "Add to cart" at bounding box center [1013, 472] width 85 height 17
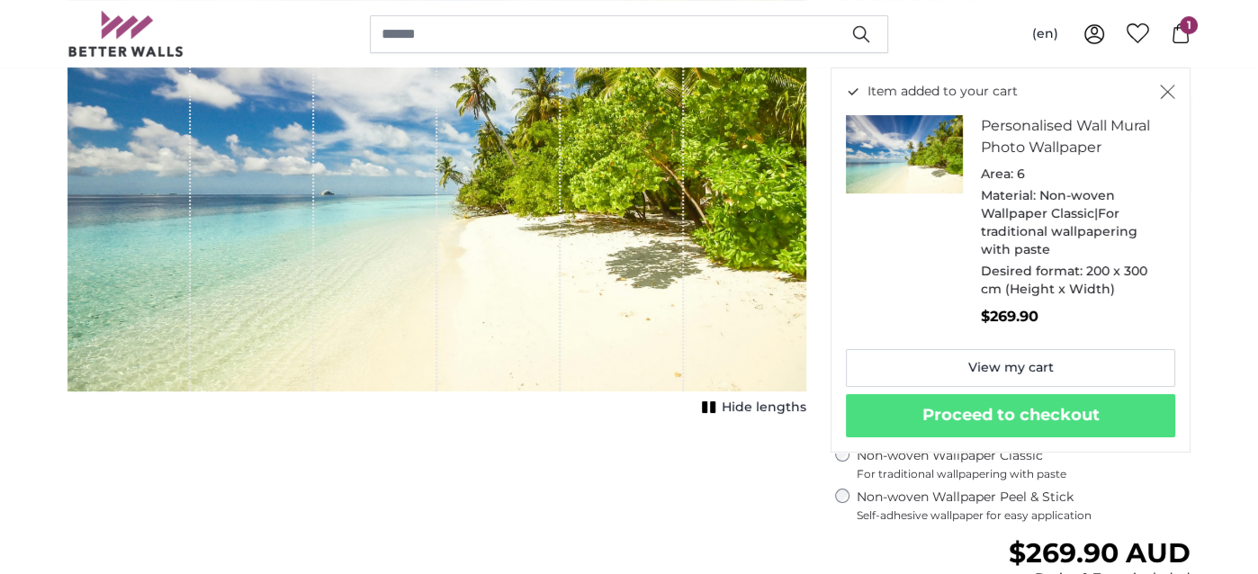
scroll to position [270, 0]
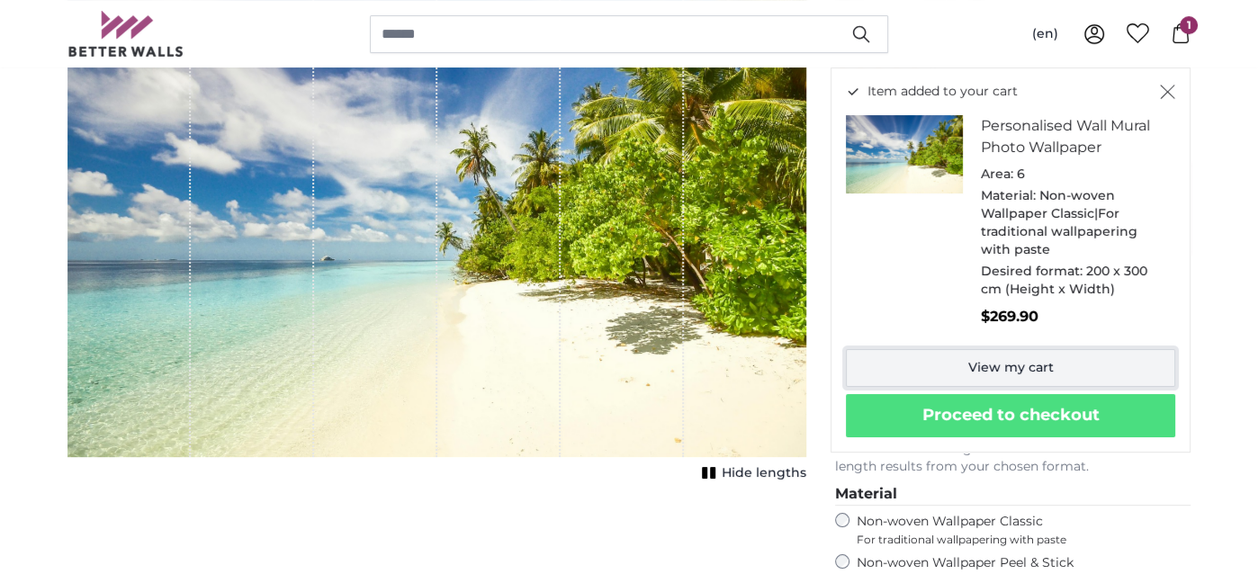
click at [1009, 365] on link "View my cart" at bounding box center [1010, 368] width 329 height 38
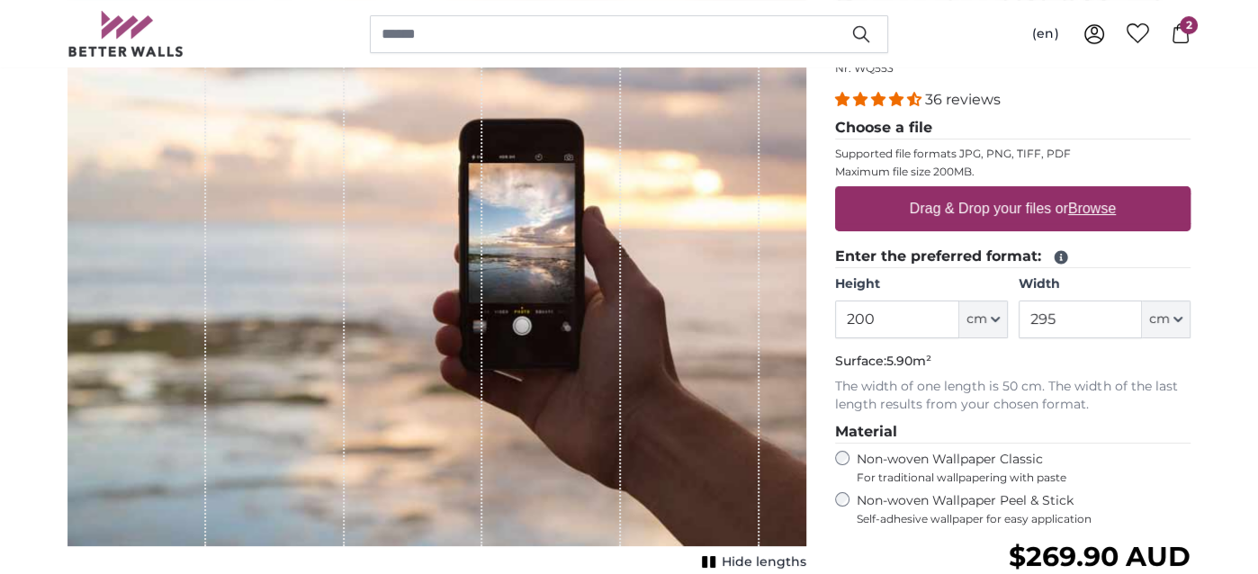
scroll to position [270, 0]
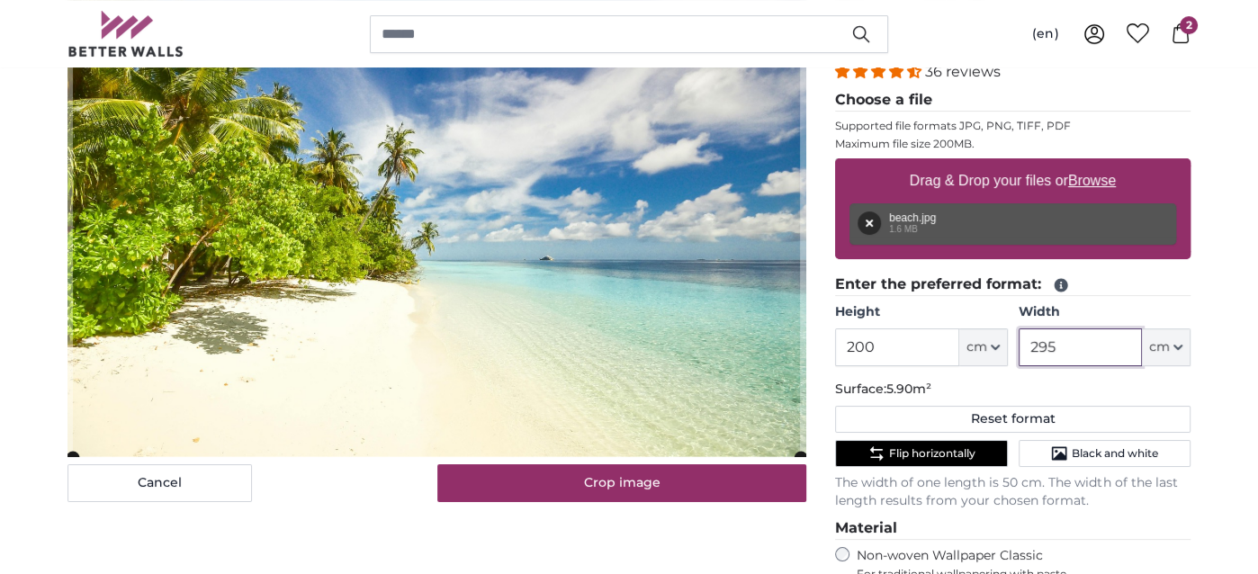
click at [1087, 346] on input "295" at bounding box center [1080, 347] width 123 height 38
type input "2"
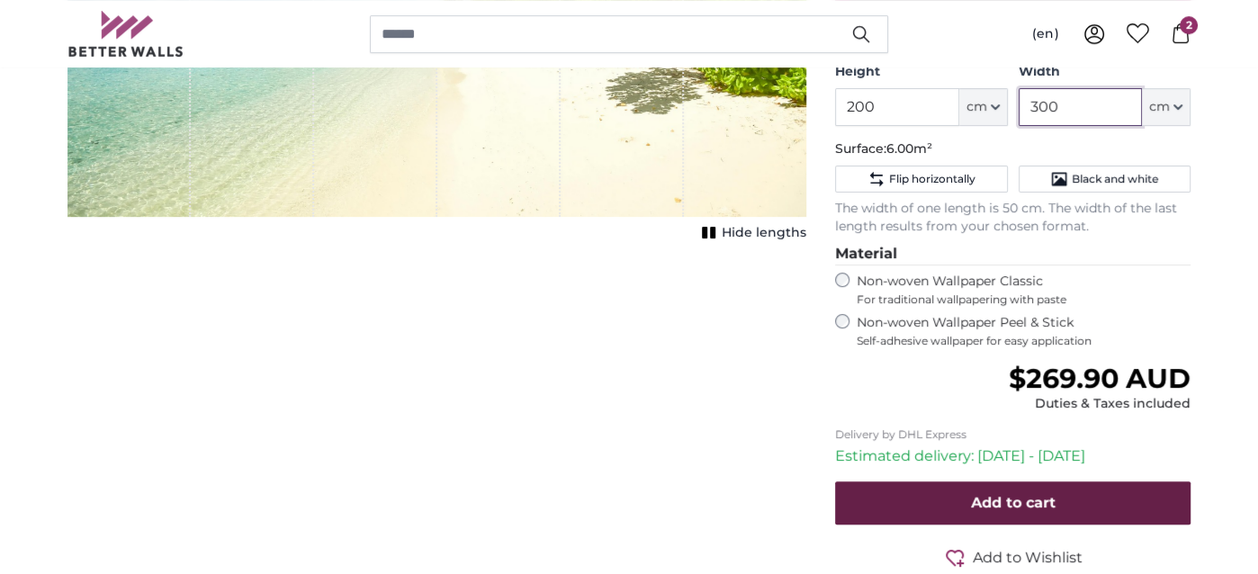
scroll to position [540, 0]
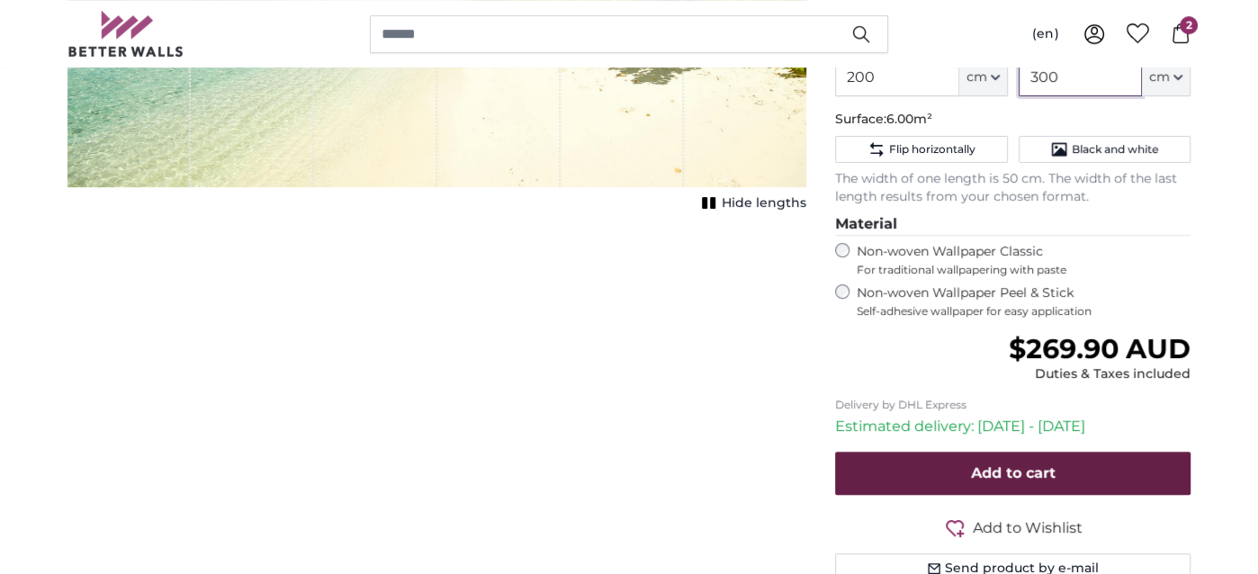
type input "300"
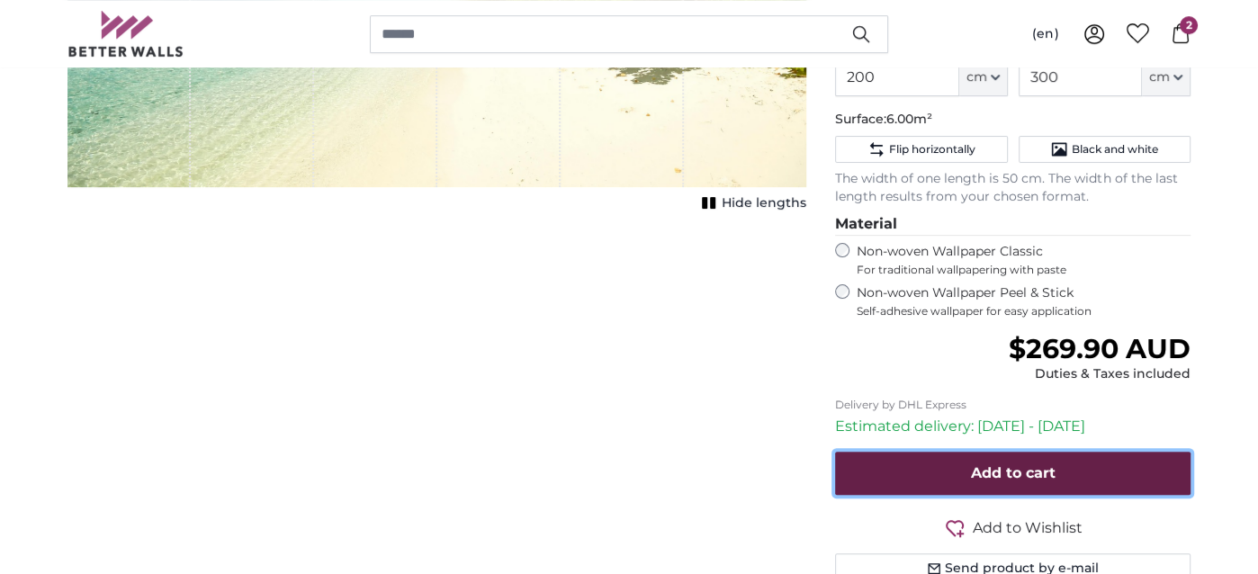
click at [1019, 471] on span "Add to cart" at bounding box center [1013, 472] width 85 height 17
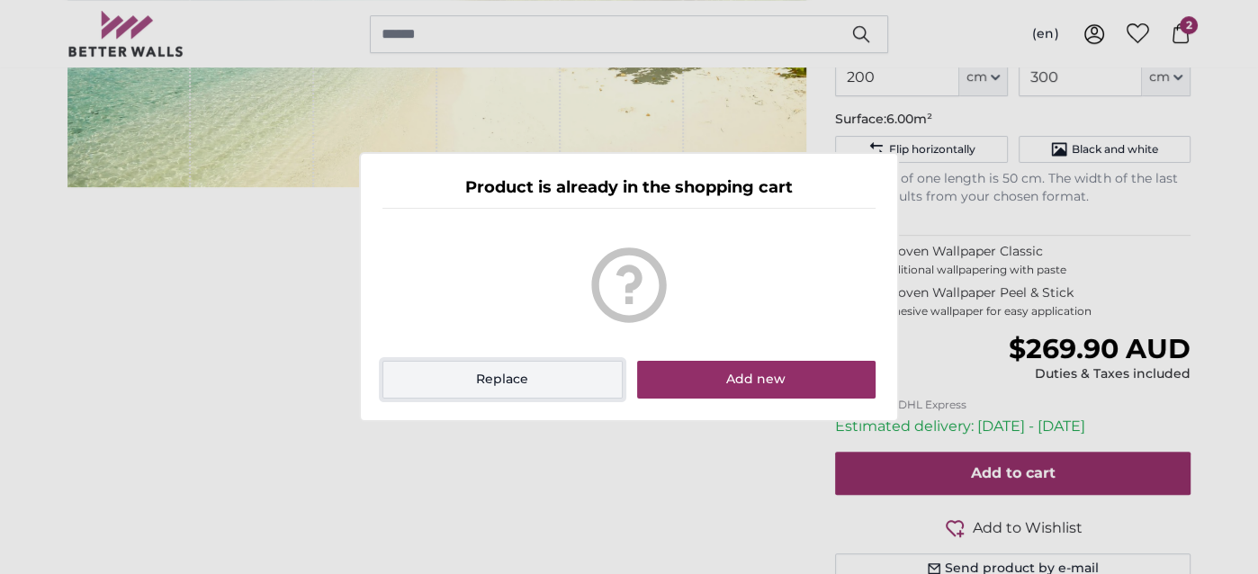
click at [532, 382] on button "Replace" at bounding box center [502, 380] width 240 height 38
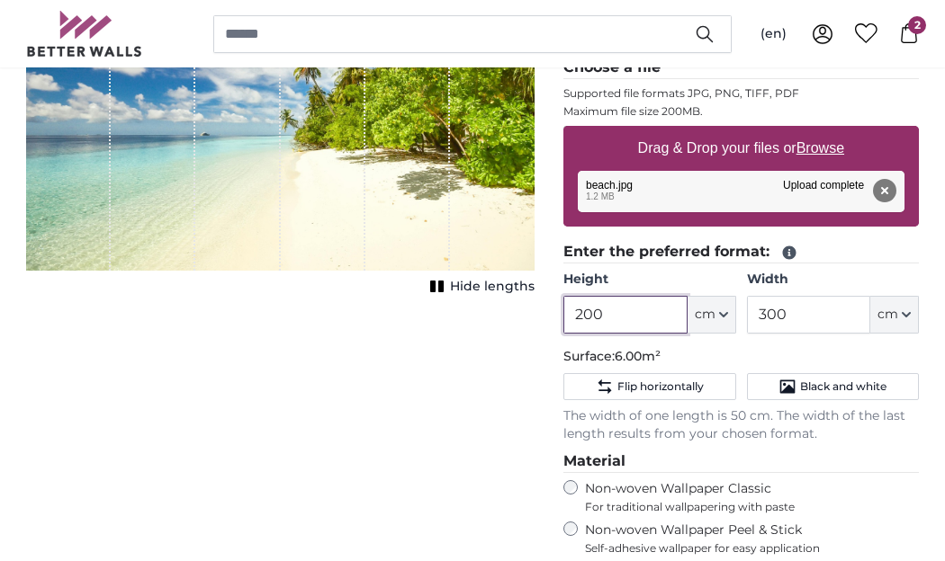
scroll to position [392, 0]
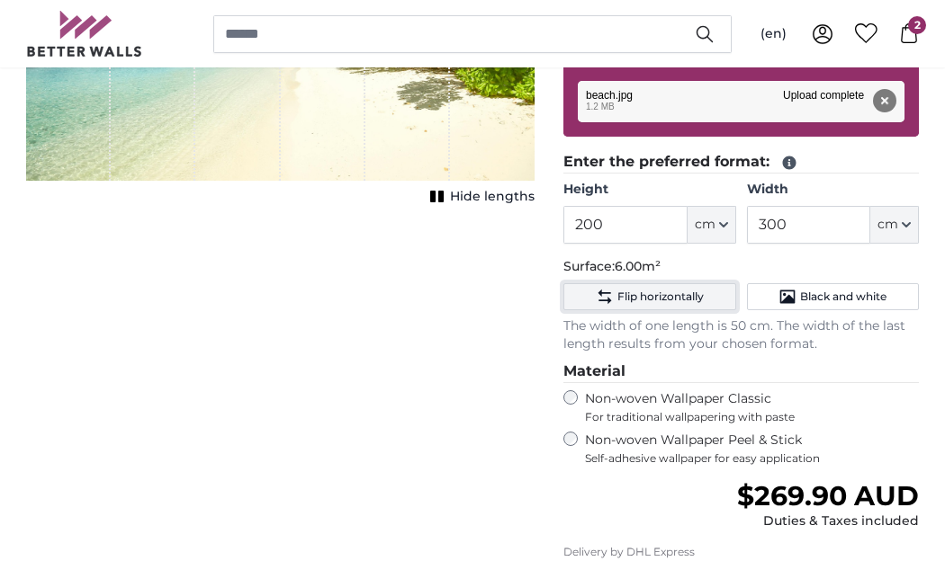
click at [653, 297] on span "Flip horizontally" at bounding box center [660, 297] width 86 height 14
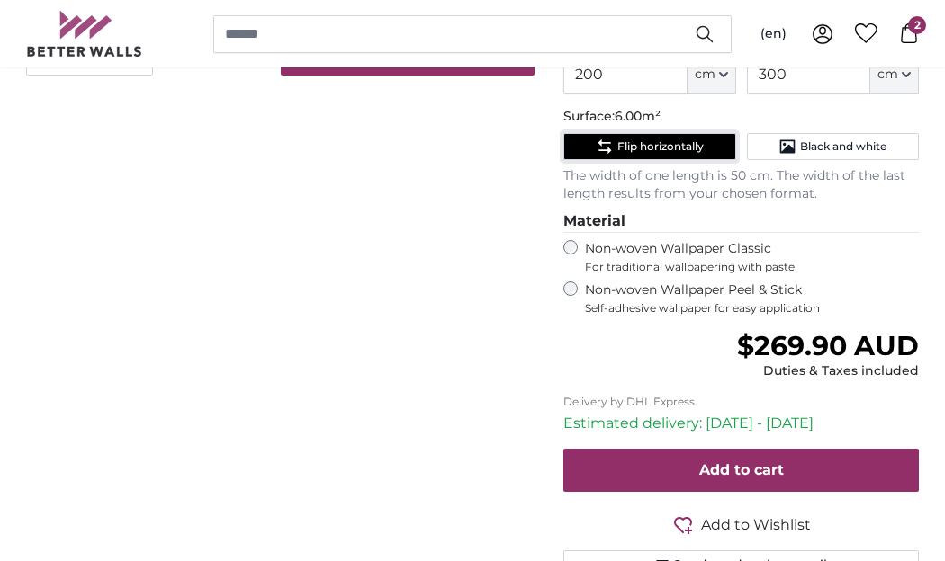
scroll to position [572, 0]
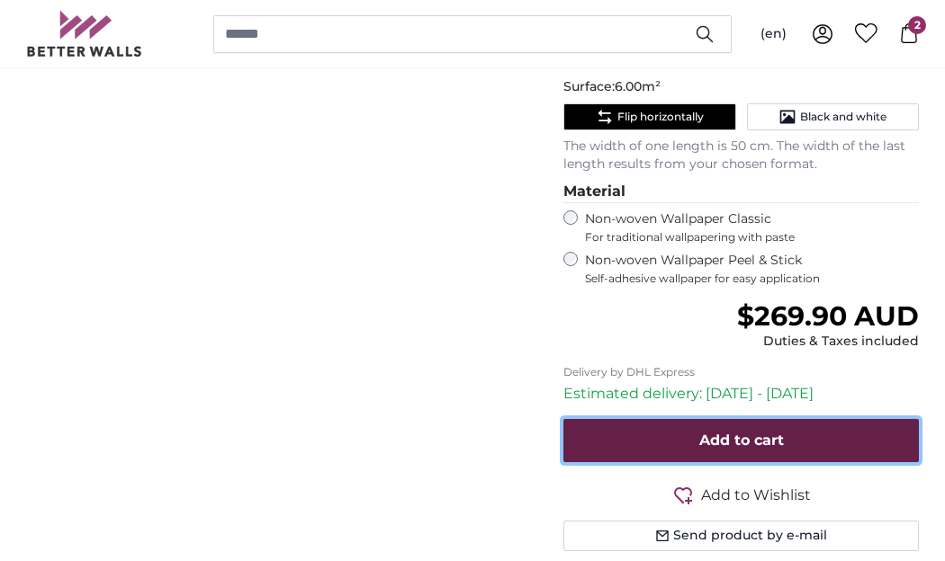
click at [739, 438] on span "Add to cart" at bounding box center [741, 440] width 85 height 17
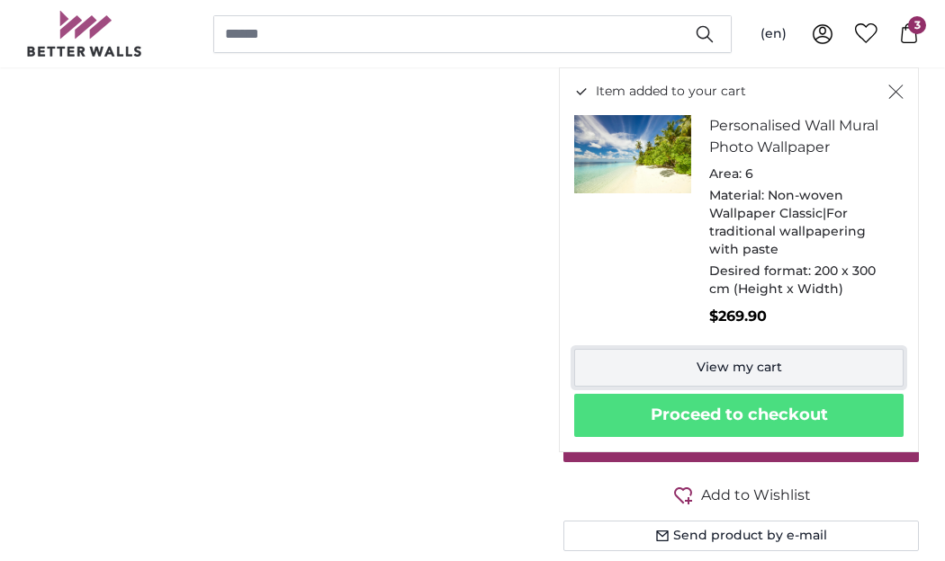
click at [739, 367] on link "View my cart" at bounding box center [738, 368] width 329 height 38
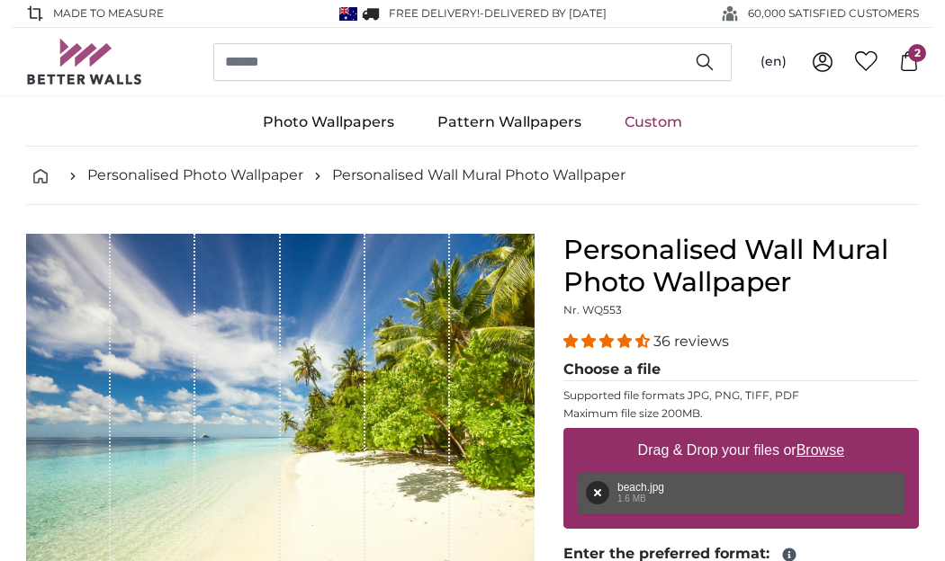
click at [911, 60] on span "2" at bounding box center [917, 53] width 18 height 18
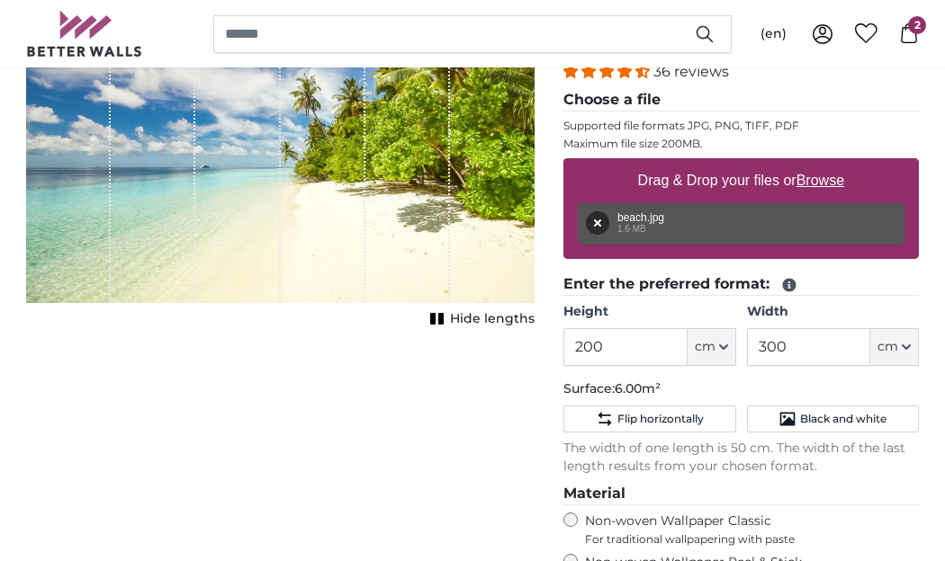
scroll to position [360, 0]
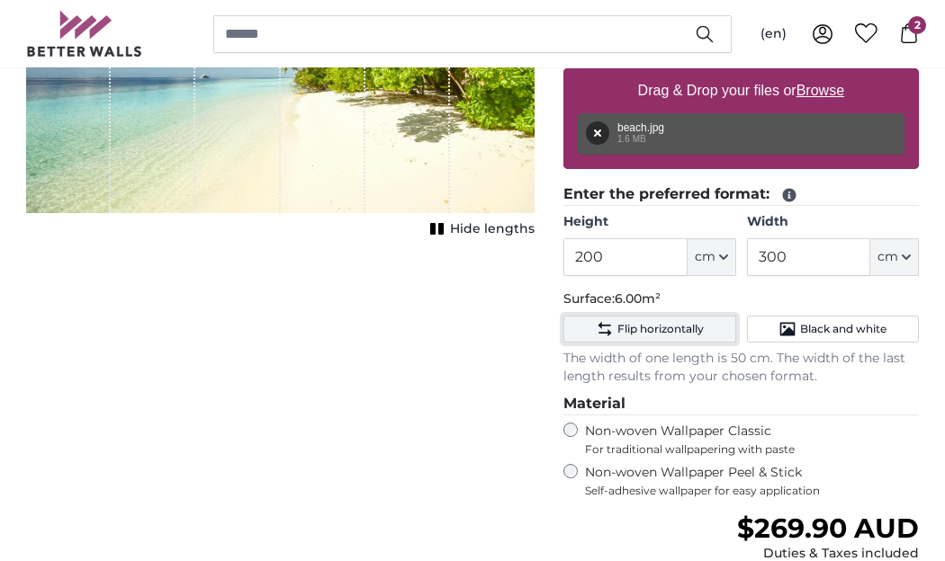
click at [649, 322] on span "Flip horizontally" at bounding box center [660, 329] width 86 height 14
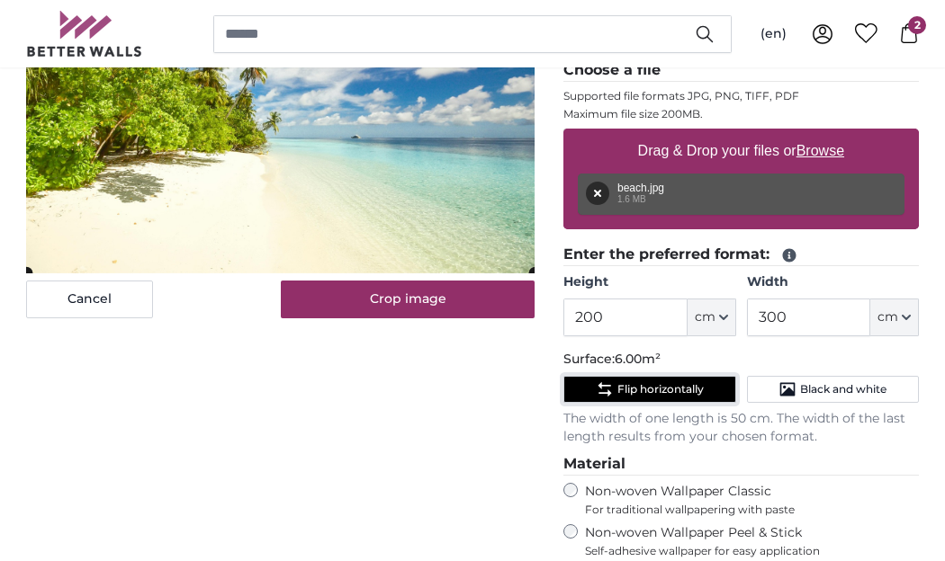
scroll to position [270, 0]
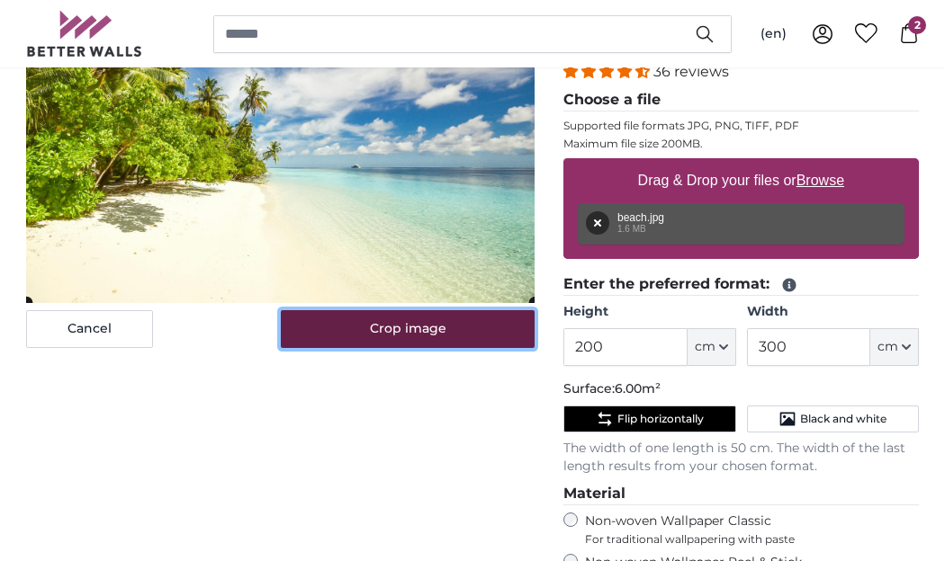
click at [391, 326] on button "Crop image" at bounding box center [408, 329] width 255 height 38
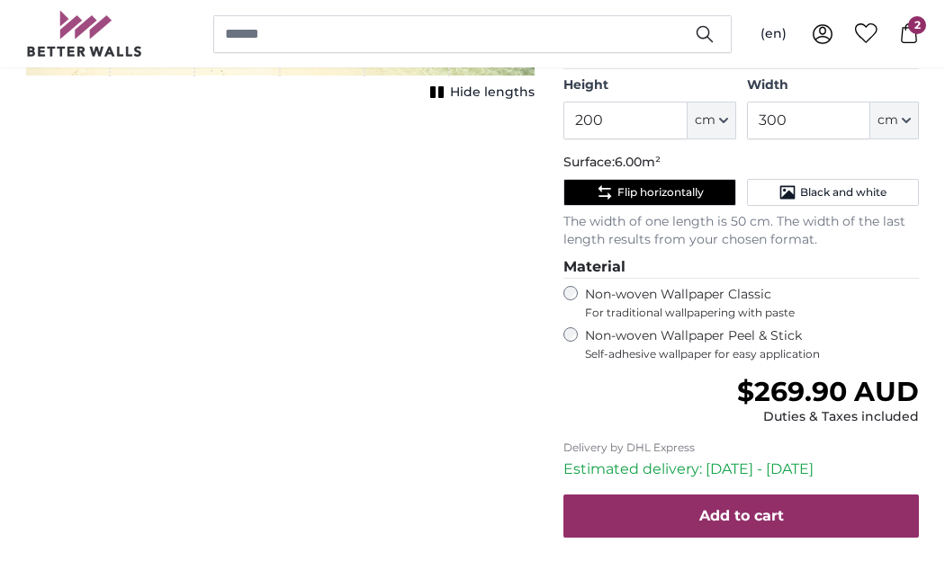
scroll to position [540, 0]
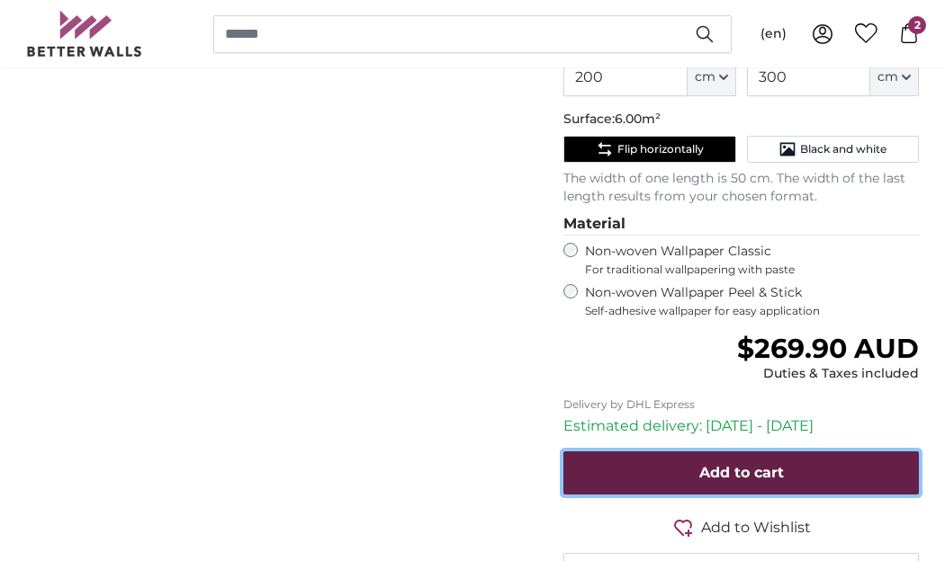
click at [730, 471] on span "Add to cart" at bounding box center [741, 472] width 85 height 17
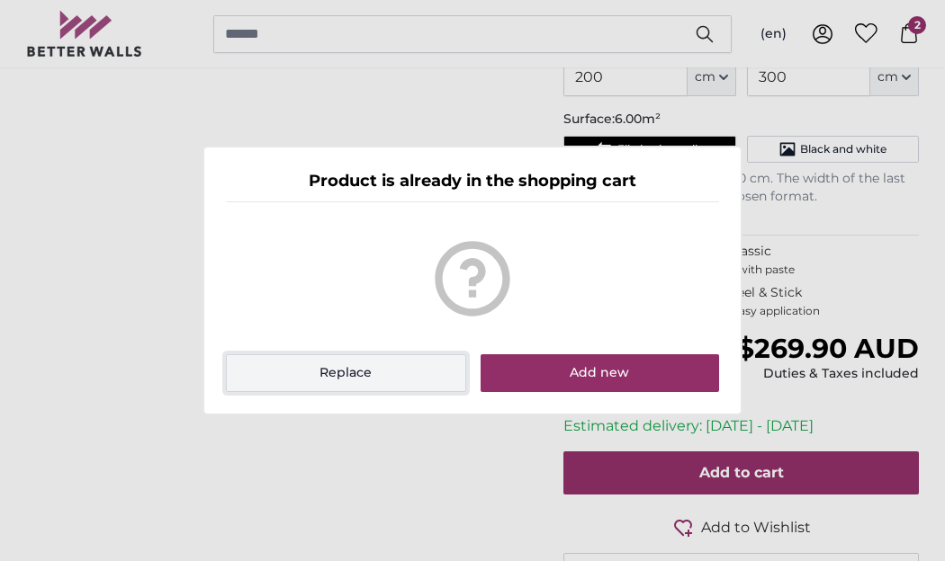
click at [363, 371] on button "Replace" at bounding box center [346, 374] width 240 height 38
